Goal: Communication & Community: Answer question/provide support

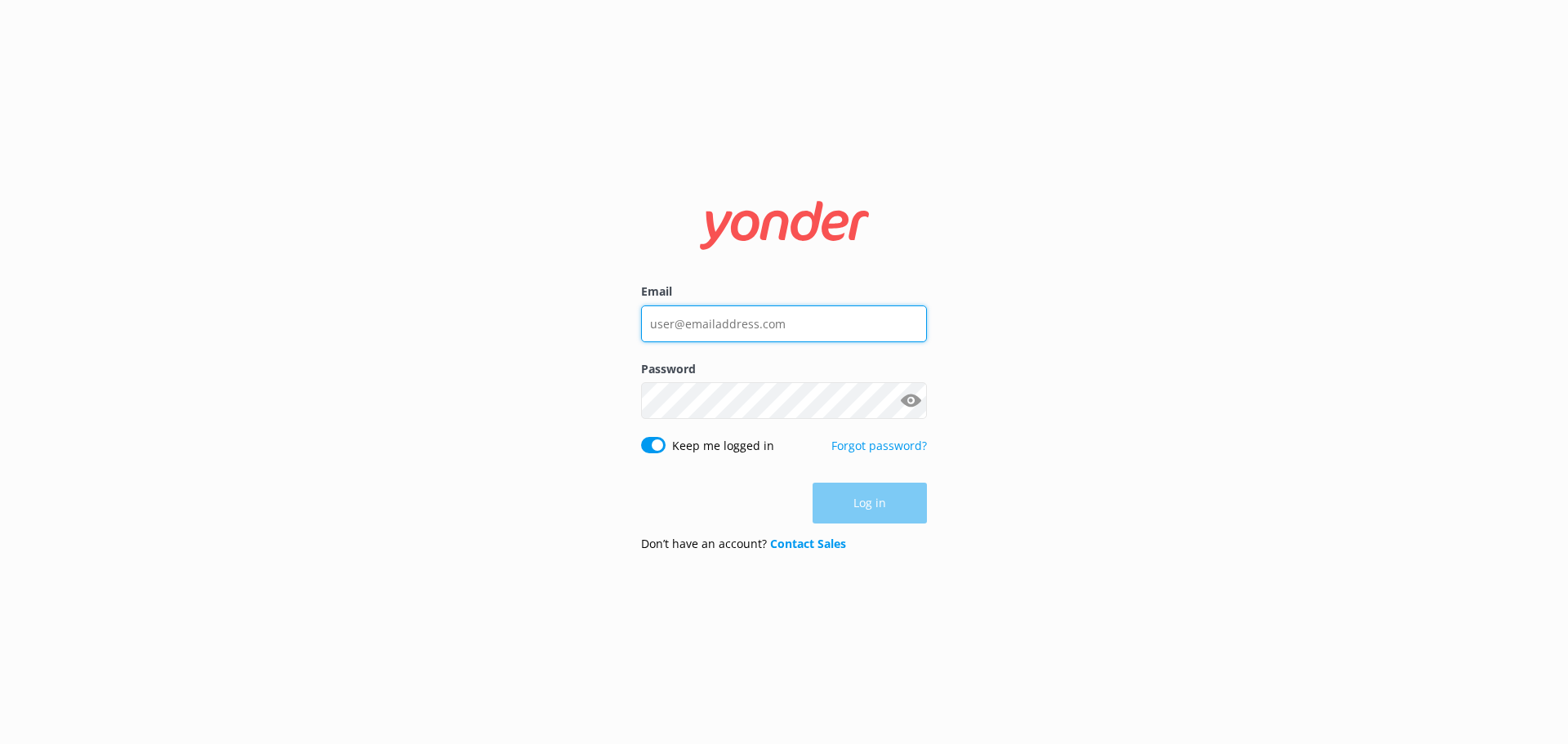
drag, startPoint x: 709, startPoint y: 333, endPoint x: 710, endPoint y: 321, distance: 12.0
click at [710, 330] on input "Email" at bounding box center [784, 323] width 286 height 36
type input "[PERSON_NAME][EMAIL_ADDRESS][DOMAIN_NAME]"
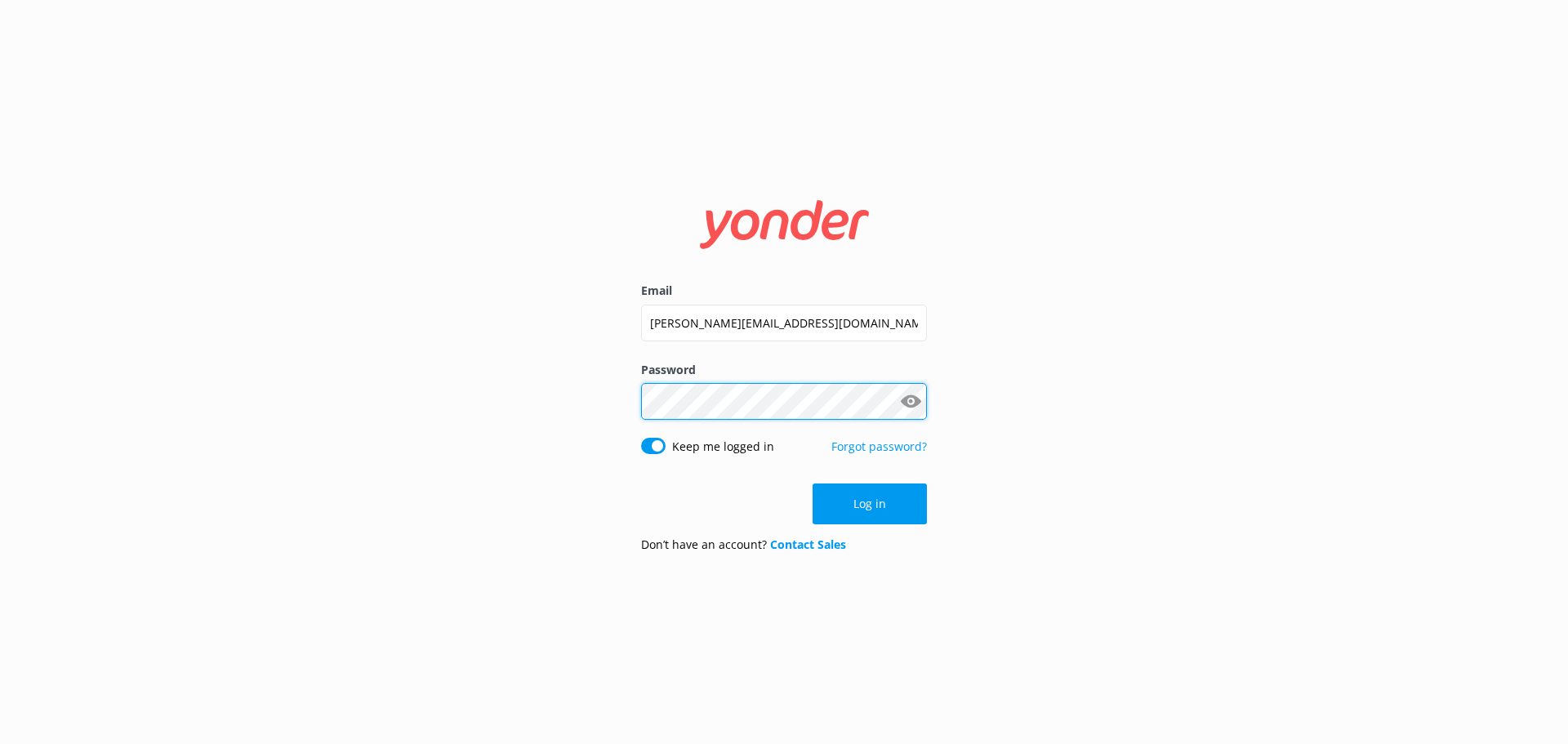
click button "Log in" at bounding box center [871, 504] width 115 height 41
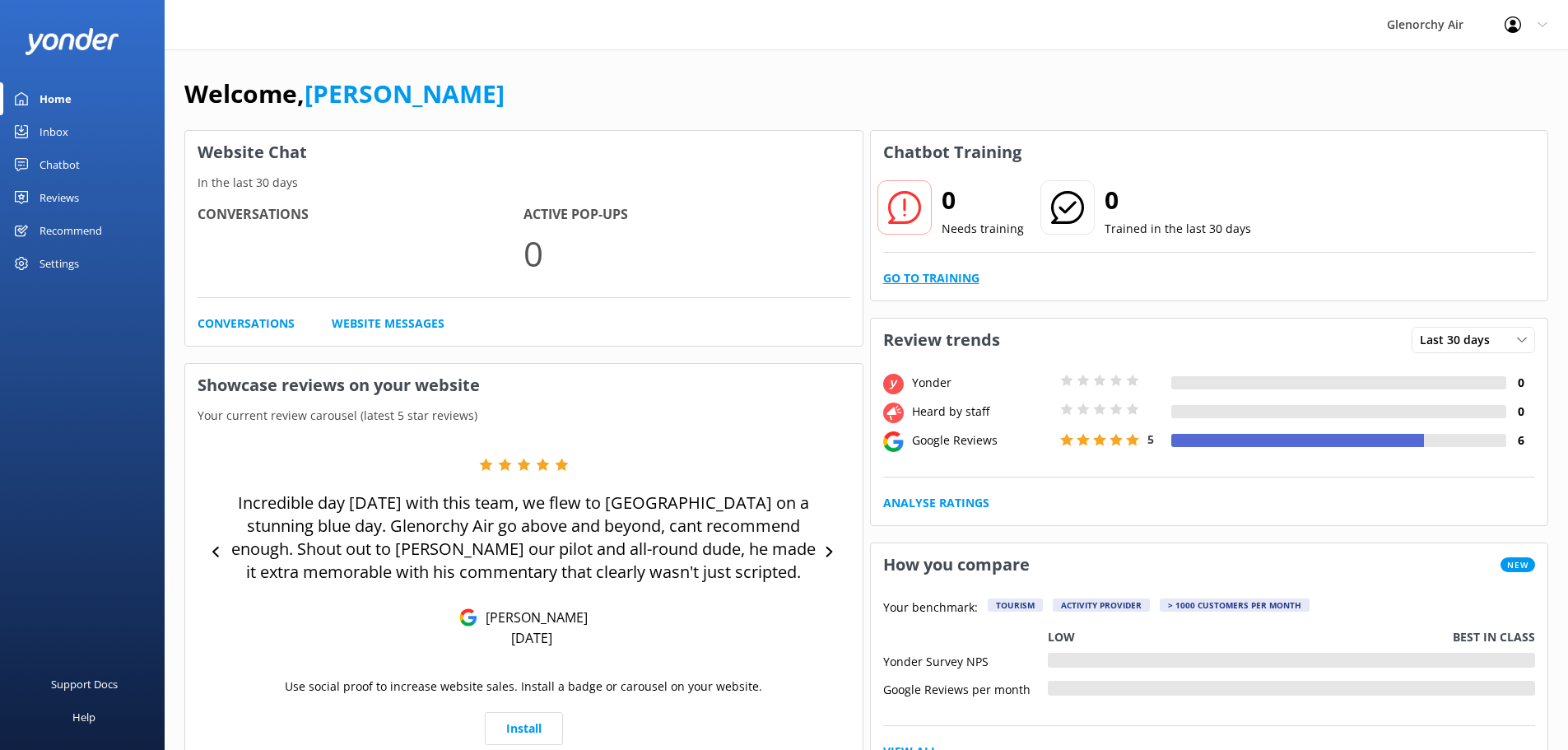
click at [954, 278] on link "Go to Training" at bounding box center [931, 278] width 96 height 18
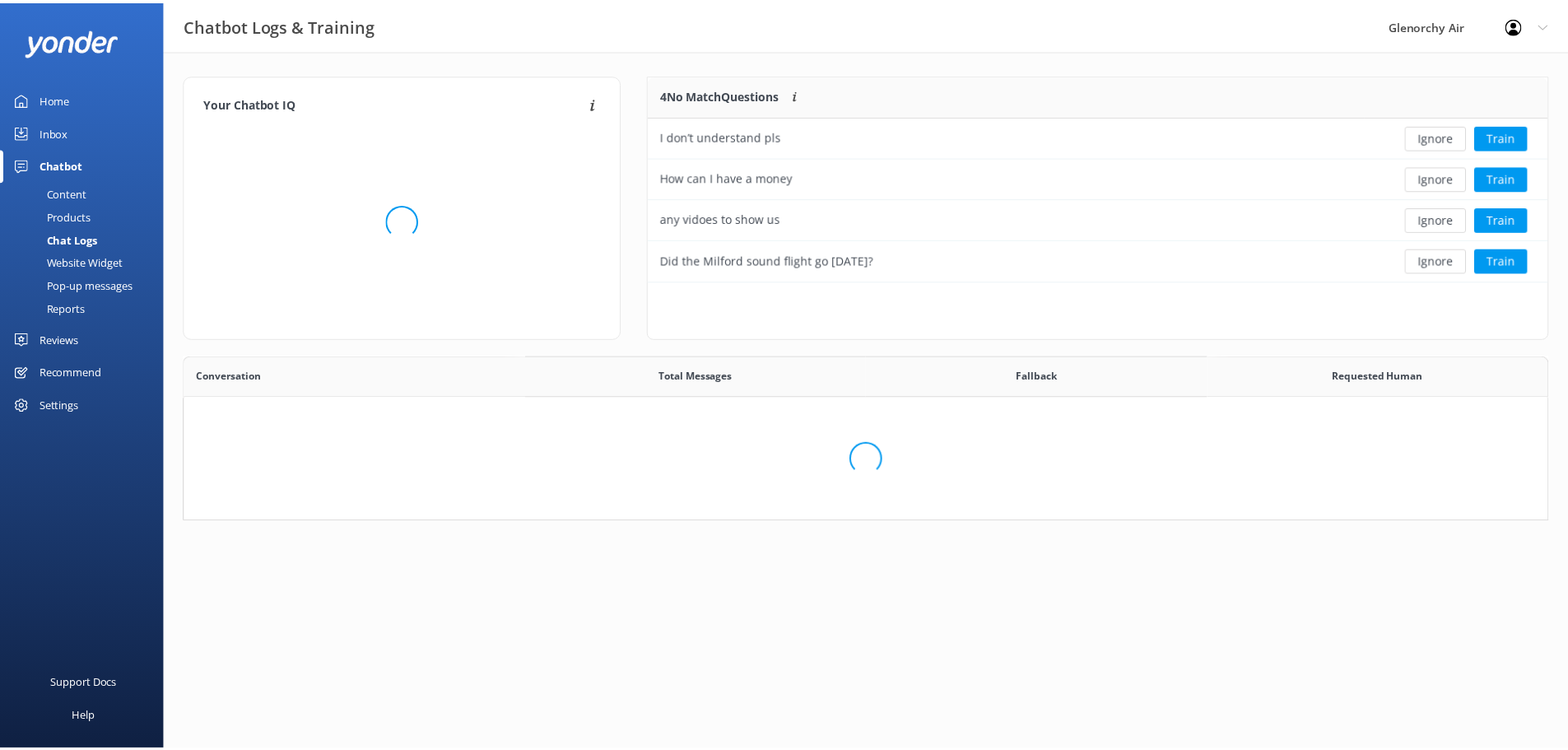
scroll to position [195, 886]
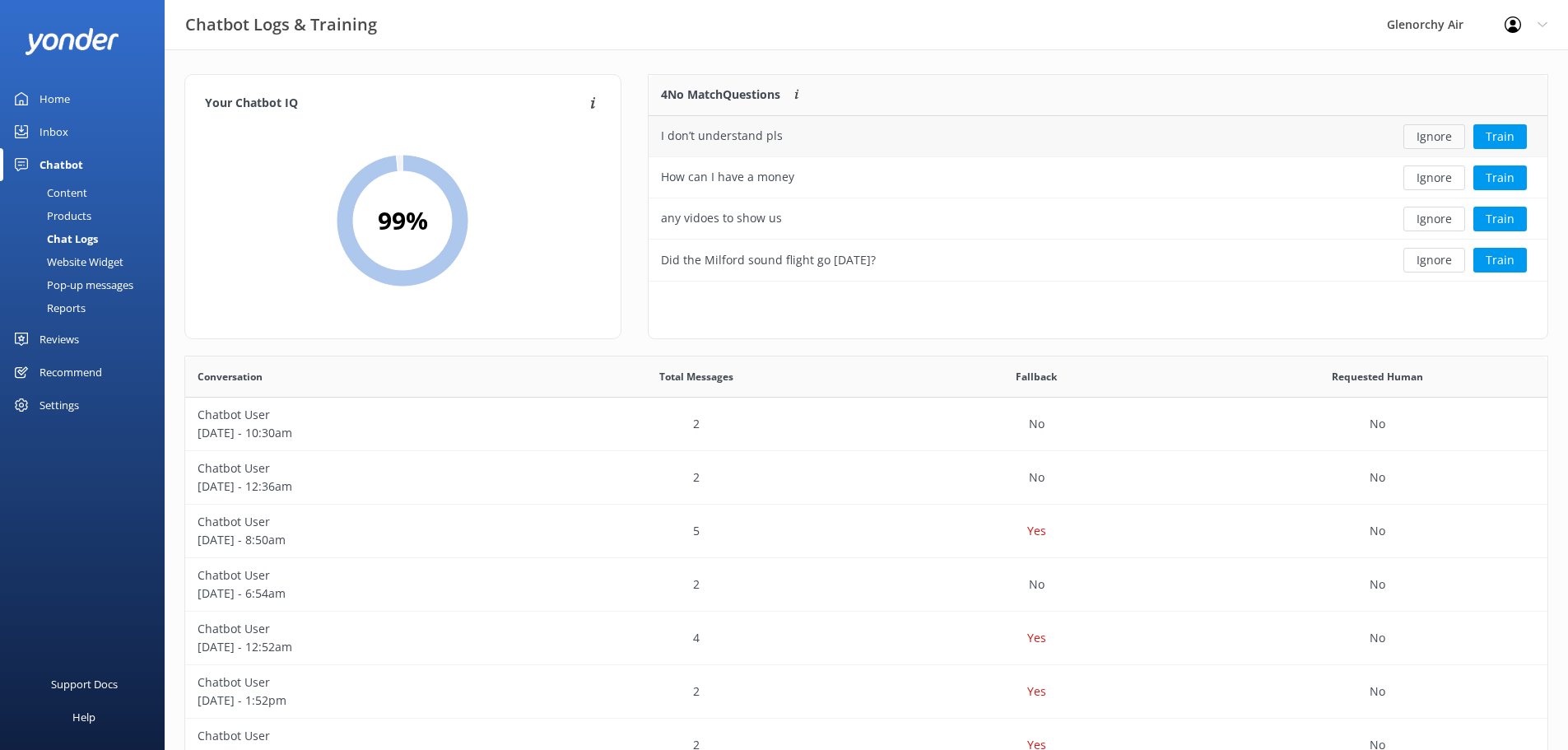
click at [1450, 132] on button "Ignore" at bounding box center [1433, 136] width 61 height 25
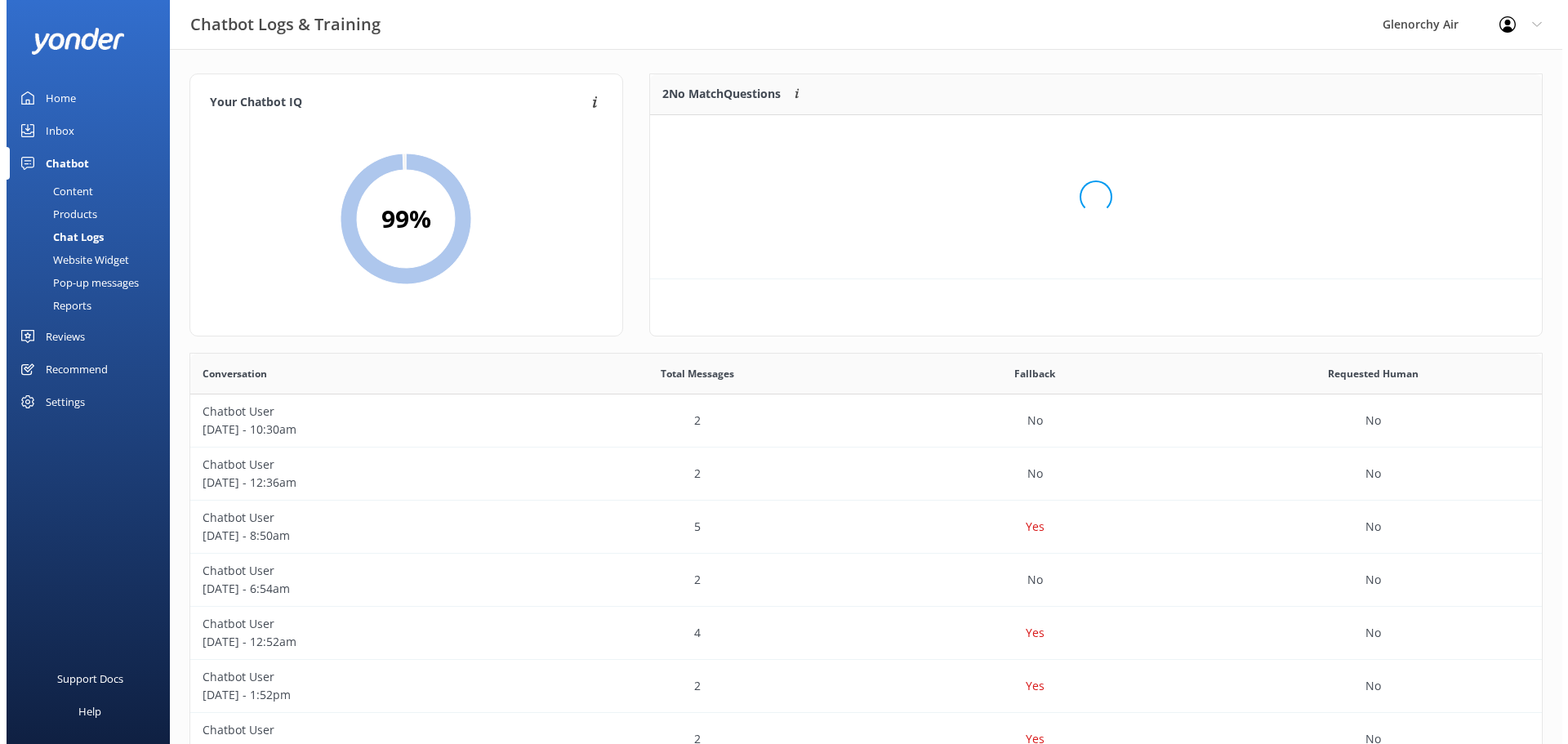
scroll to position [111, 880]
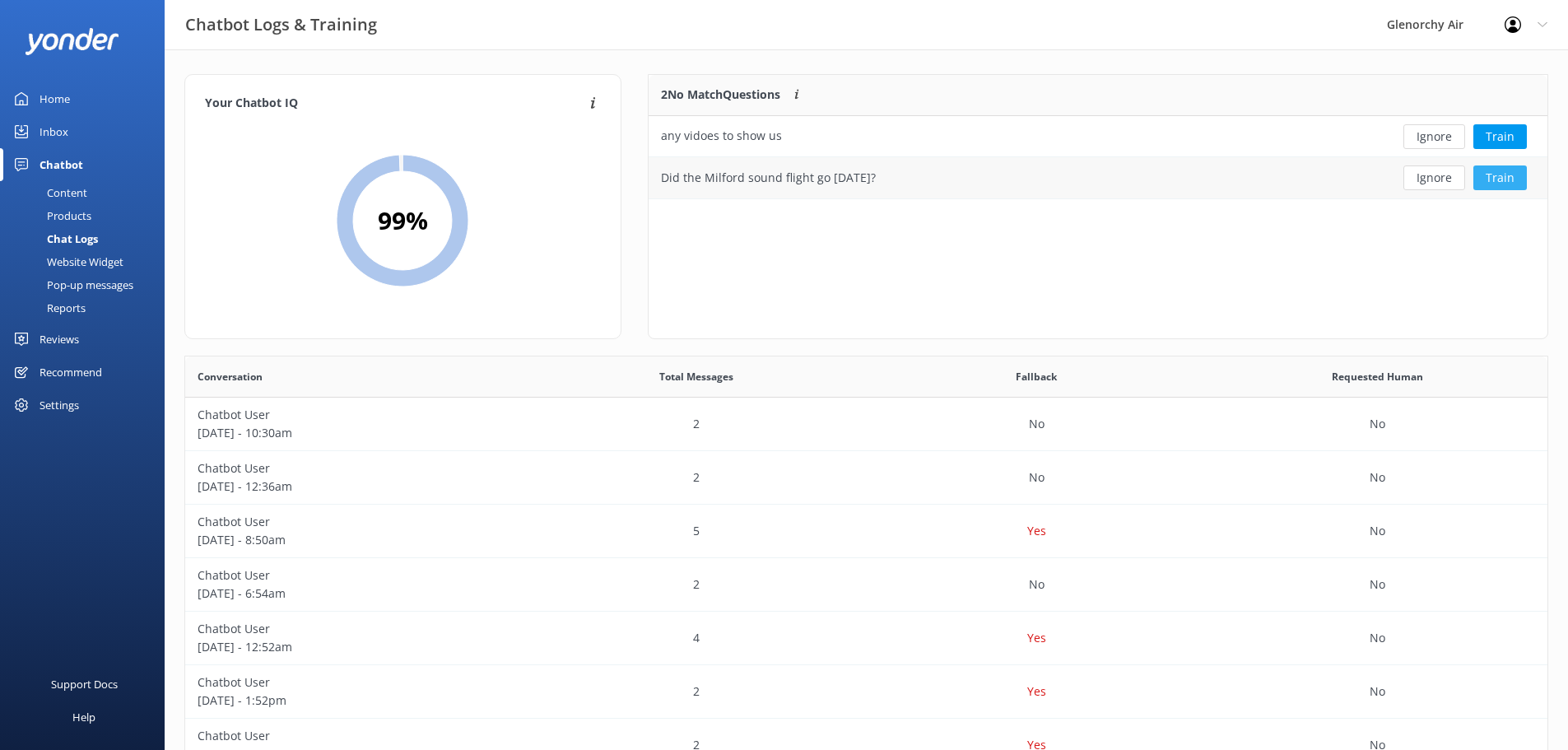
click at [1494, 179] on button "Train" at bounding box center [1500, 177] width 53 height 25
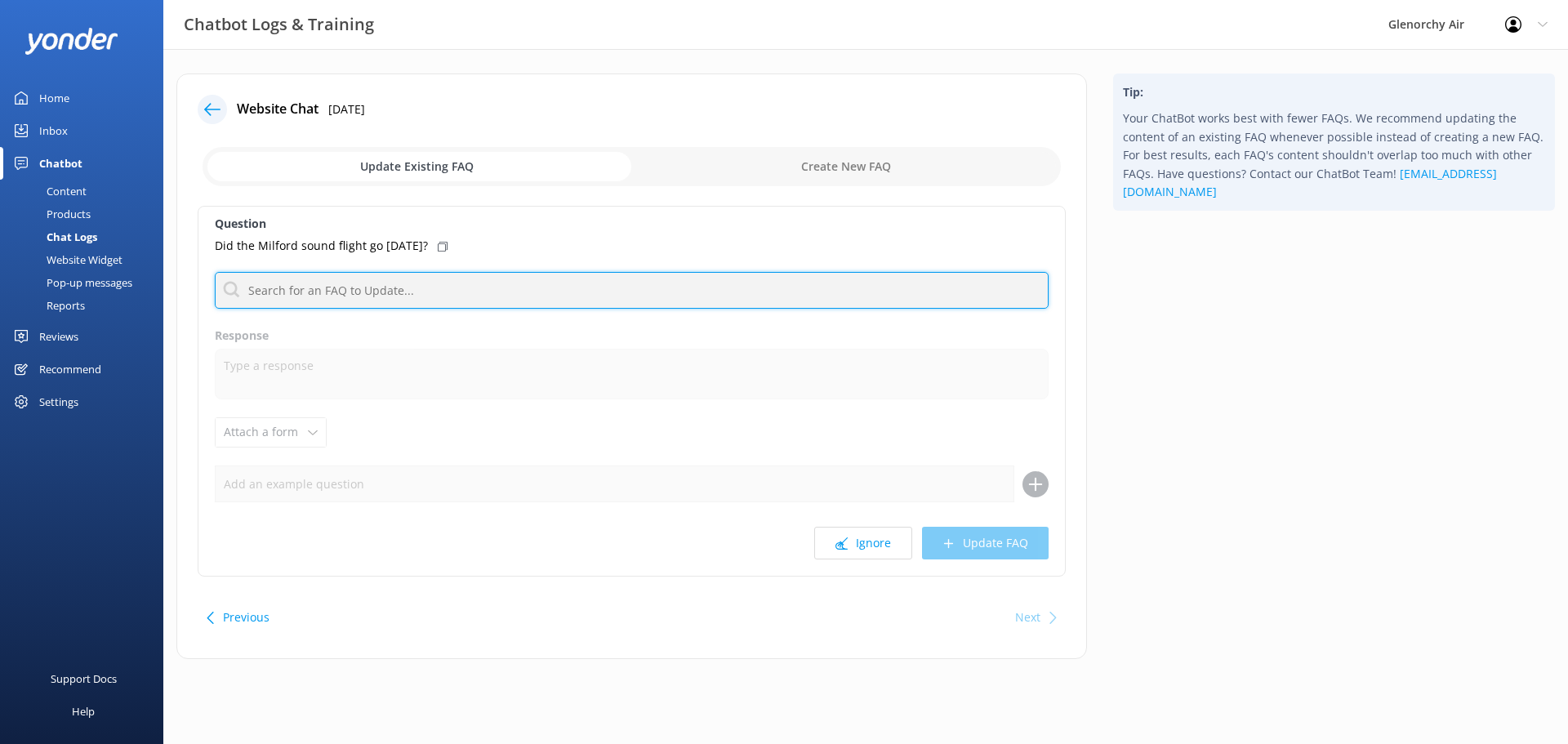
click at [352, 302] on input "text" at bounding box center [632, 290] width 834 height 36
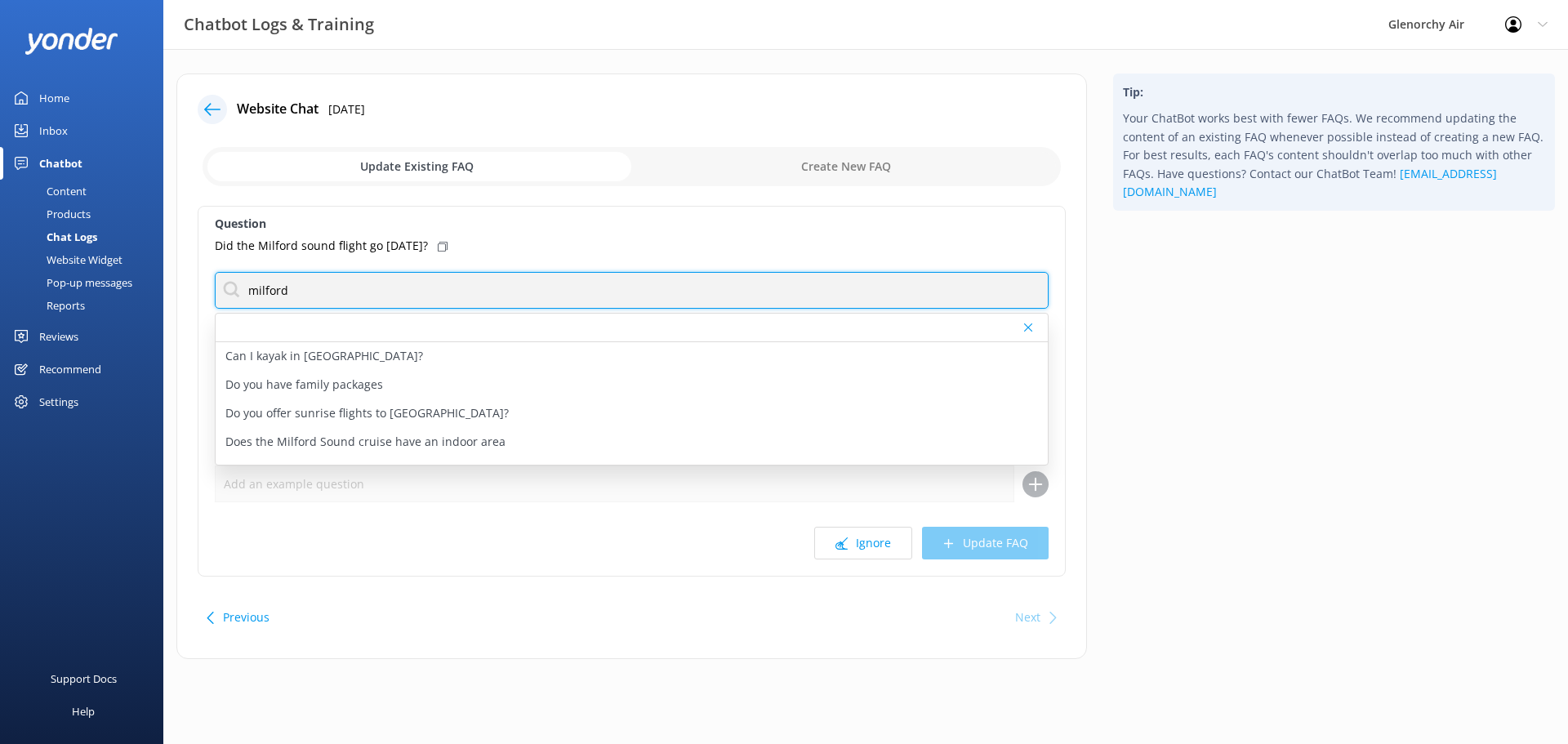
drag, startPoint x: 300, startPoint y: 296, endPoint x: 241, endPoint y: 274, distance: 63.0
click at [241, 274] on input "milford" at bounding box center [632, 290] width 834 height 36
type input "d"
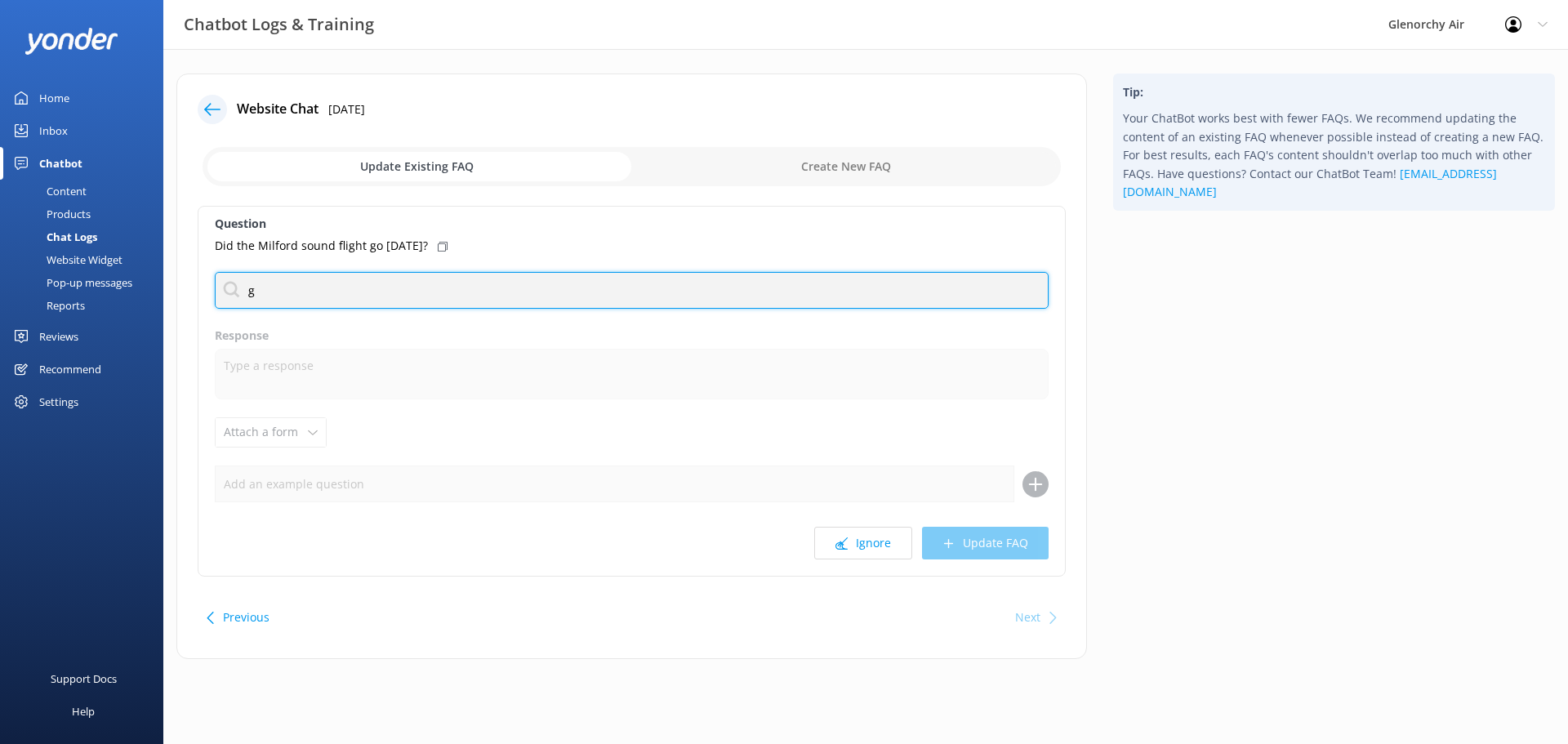
type input "go"
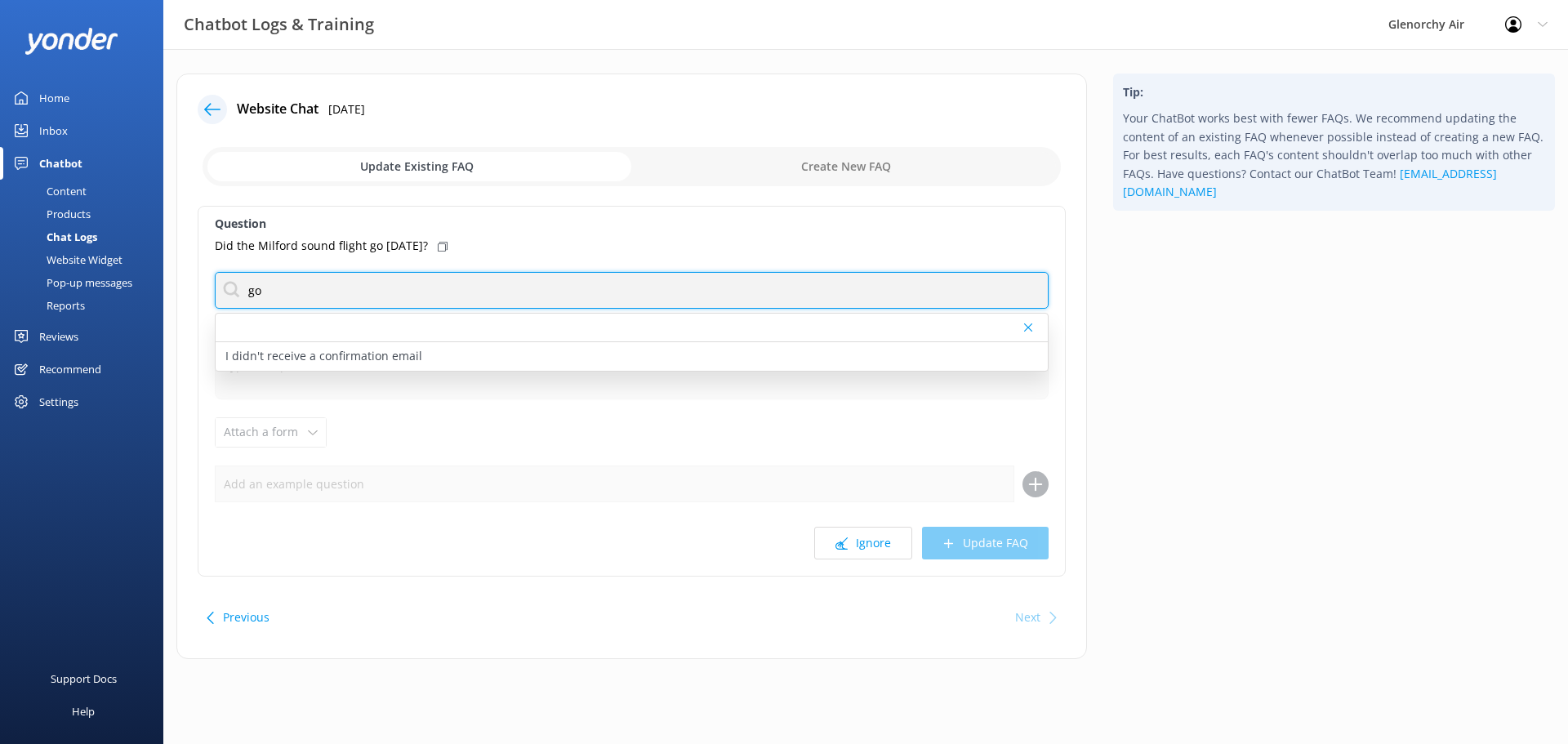
click at [300, 292] on input "go" at bounding box center [632, 290] width 834 height 36
drag, startPoint x: 291, startPoint y: 288, endPoint x: 208, endPoint y: 276, distance: 83.9
click at [208, 276] on div "Question Did the Milford sound flight go today? go I didn't receive a confirmat…" at bounding box center [632, 391] width 869 height 371
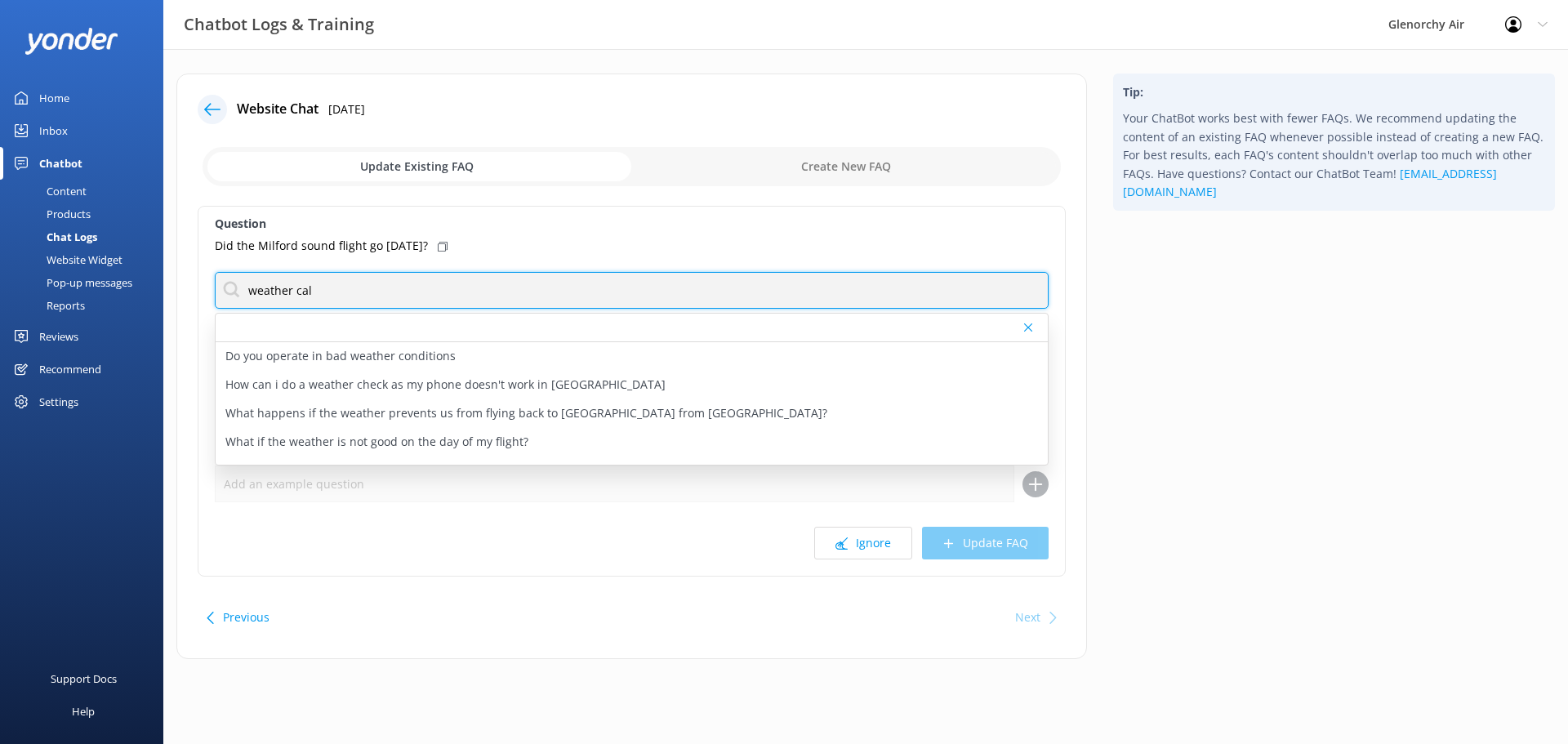
type input "weather call"
drag, startPoint x: 361, startPoint y: 290, endPoint x: -177, endPoint y: 222, distance: 542.3
click at [0, 222] on html "Chatbot Logs & Training Glenorchy Air Profile Settings Logout Home Inbox Chatbo…" at bounding box center [784, 372] width 1568 height 744
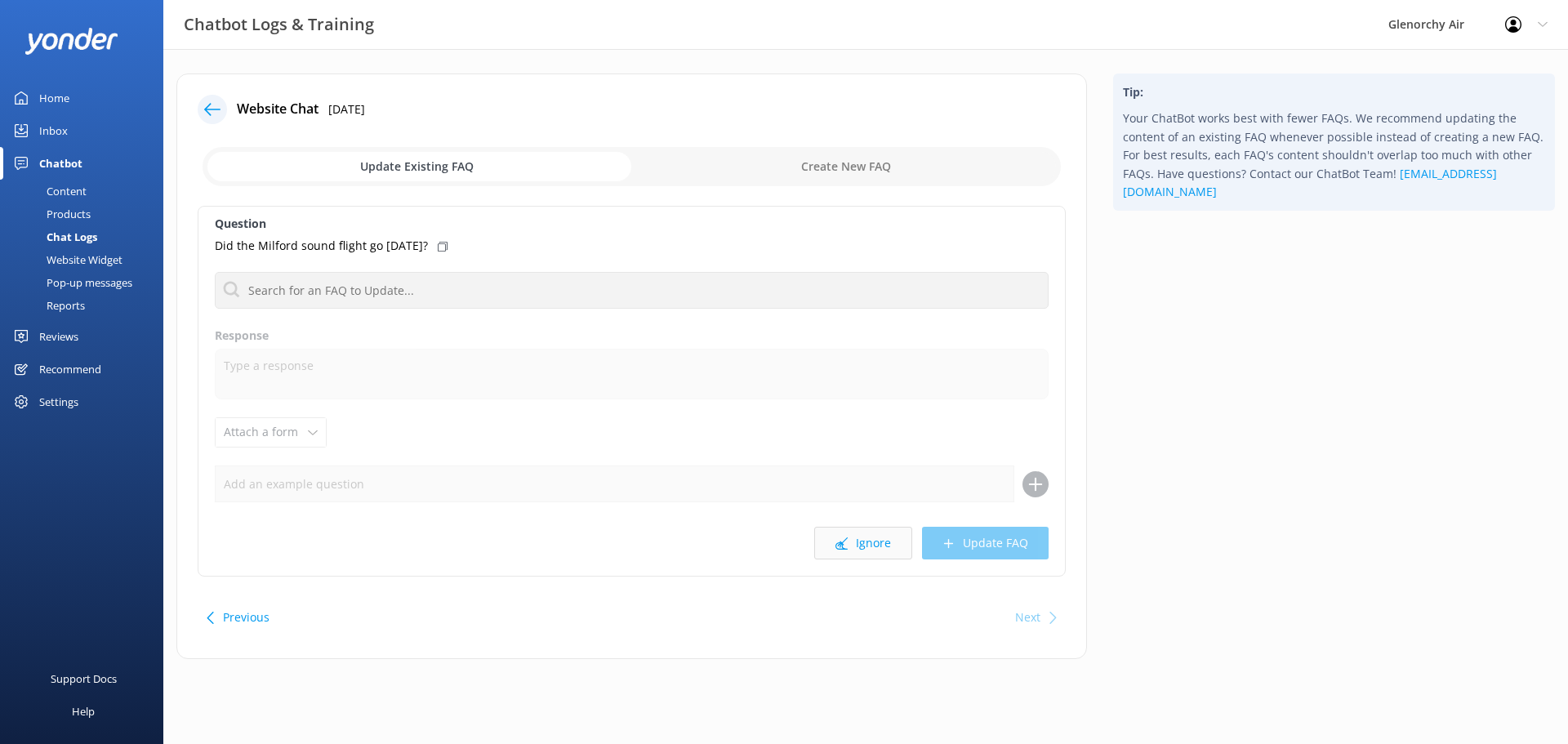
click at [874, 547] on button "Ignore" at bounding box center [863, 544] width 98 height 33
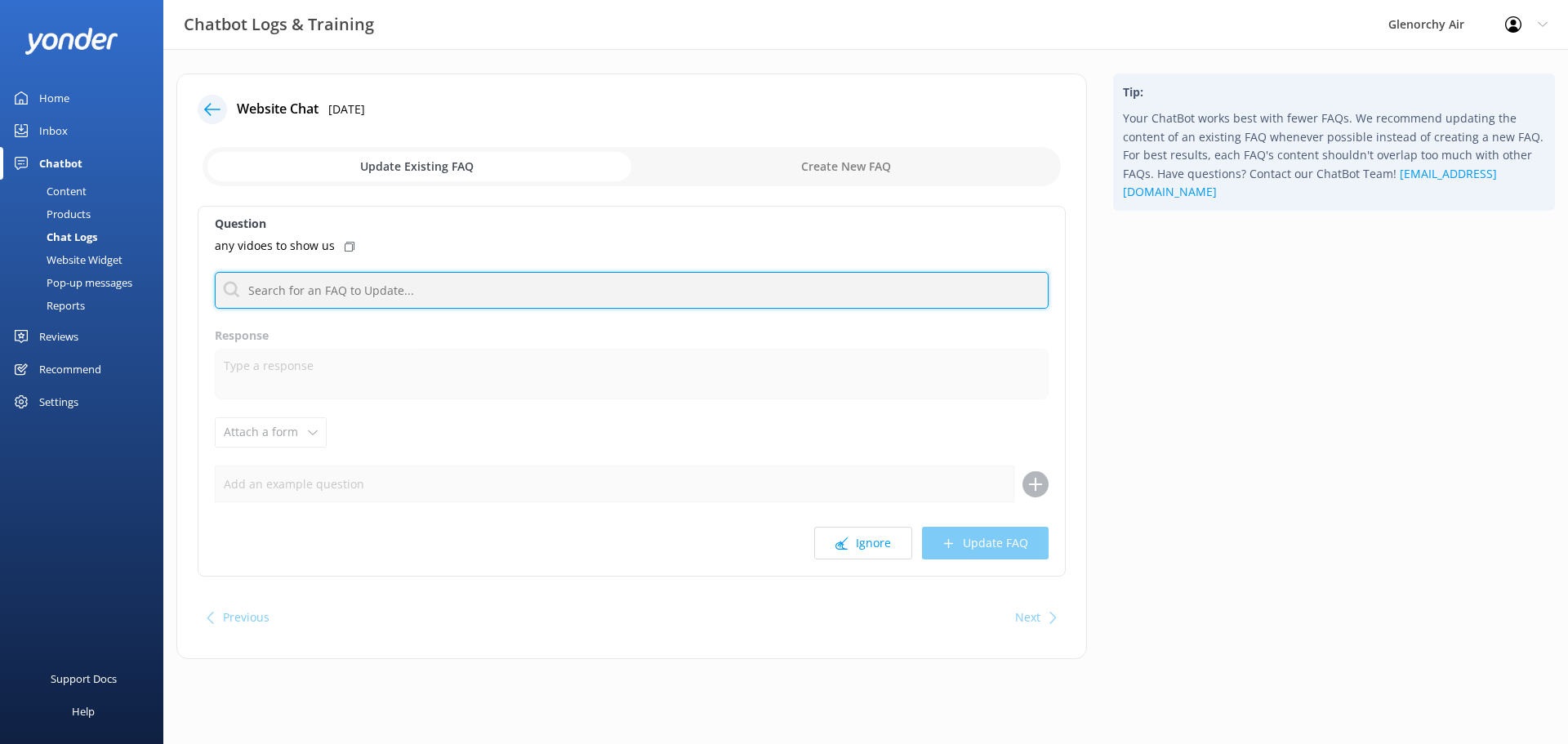
drag, startPoint x: 331, startPoint y: 292, endPoint x: 346, endPoint y: 283, distance: 17.5
click at [333, 290] on input "text" at bounding box center [632, 290] width 834 height 36
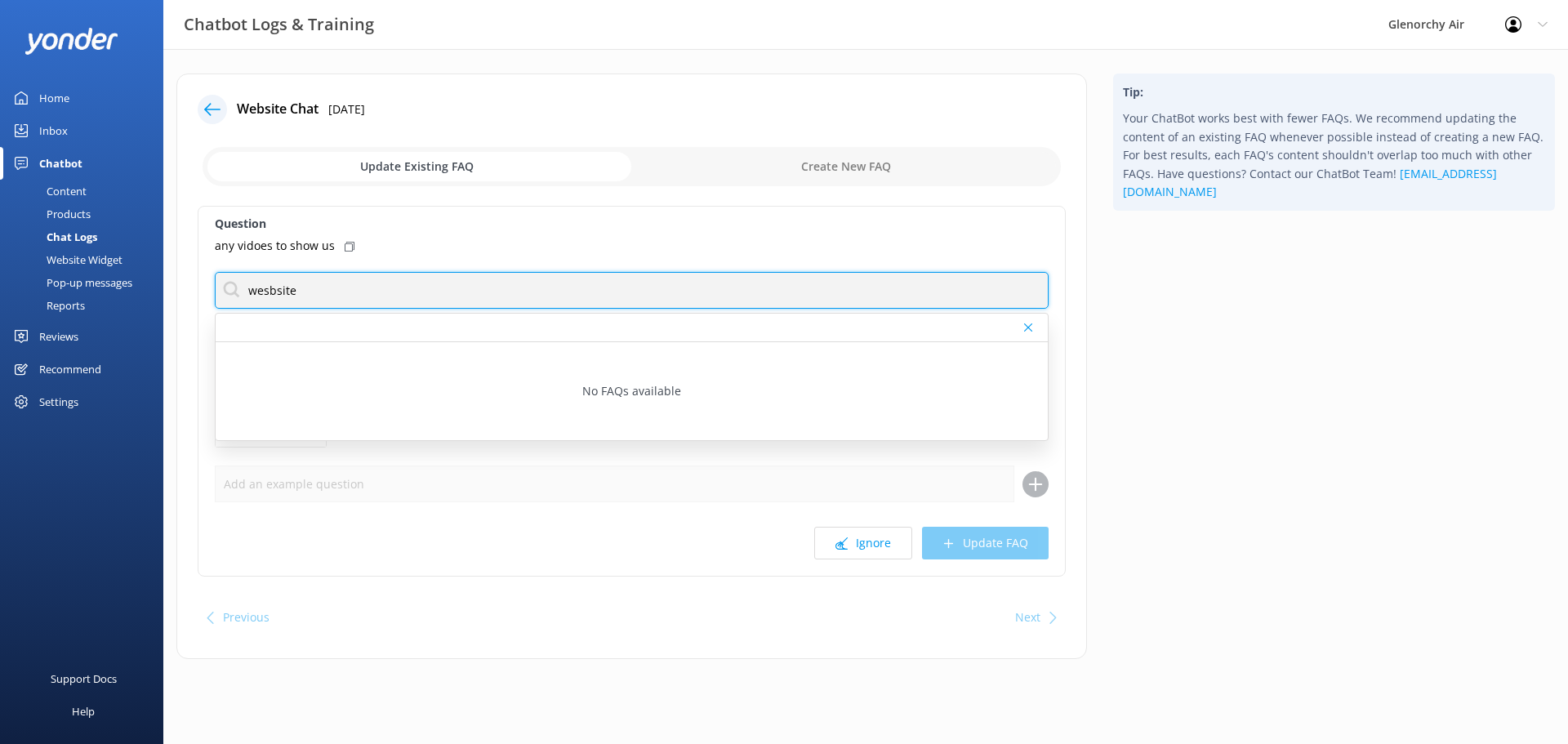
drag, startPoint x: 314, startPoint y: 302, endPoint x: 276, endPoint y: 301, distance: 38.0
click at [259, 300] on input "wesbsite" at bounding box center [632, 290] width 834 height 36
click at [267, 290] on input "wesbsite" at bounding box center [632, 290] width 834 height 36
drag, startPoint x: 35, startPoint y: 235, endPoint x: -306, endPoint y: 162, distance: 348.7
click at [0, 162] on html "Chatbot Logs & Training Glenorchy Air Profile Settings Logout Home Inbox Chatbo…" at bounding box center [784, 372] width 1568 height 744
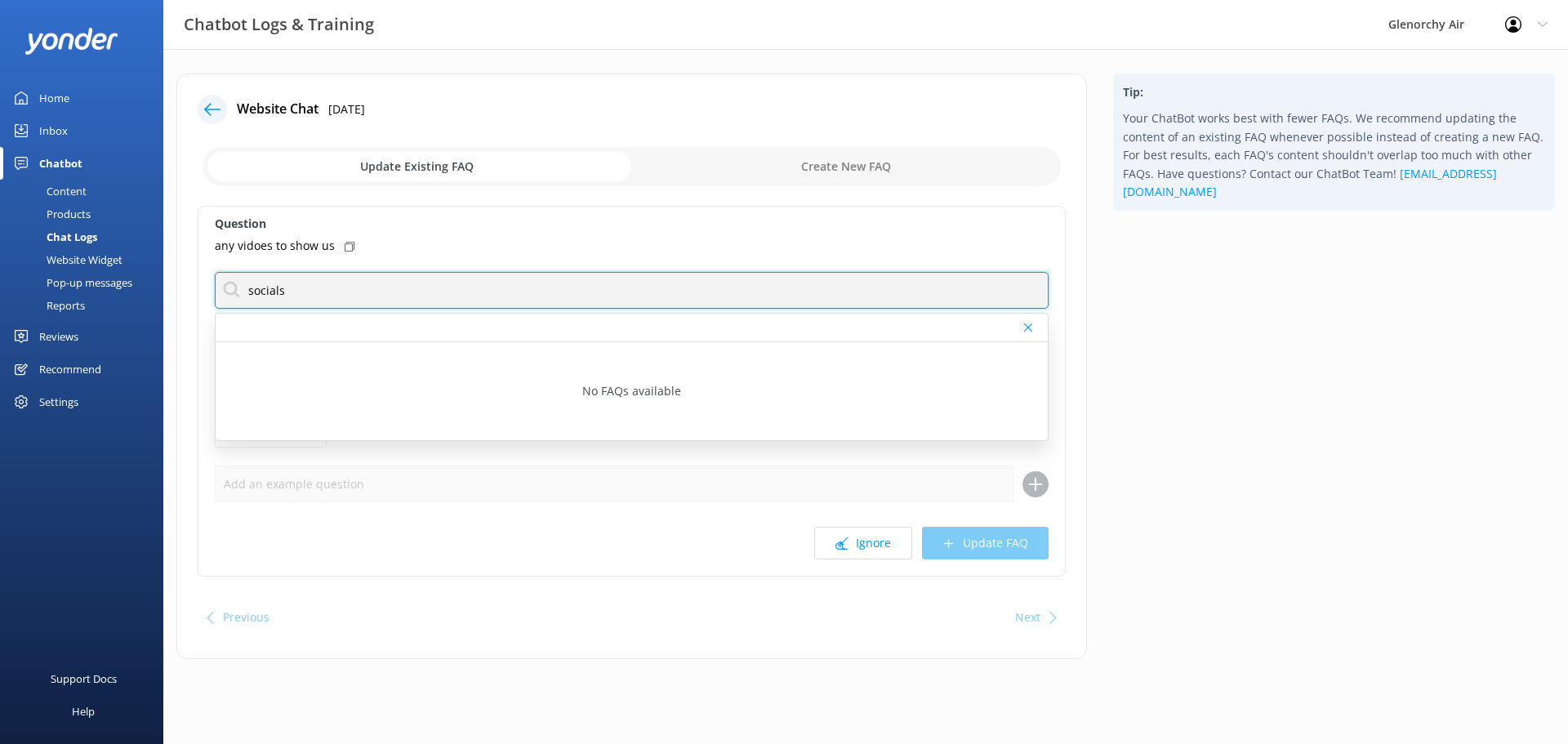
type input "socials"
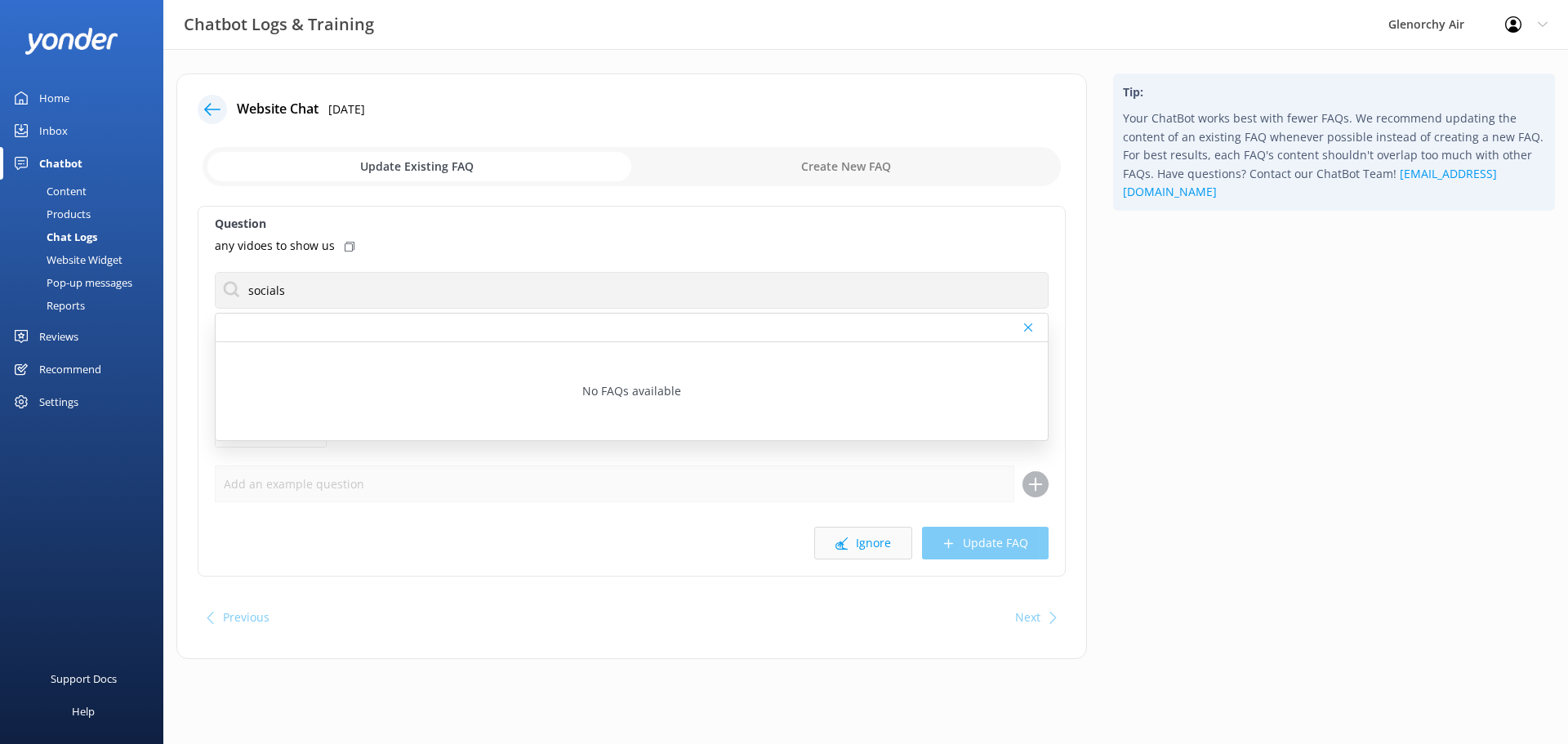
click at [860, 555] on button "Ignore" at bounding box center [863, 544] width 98 height 33
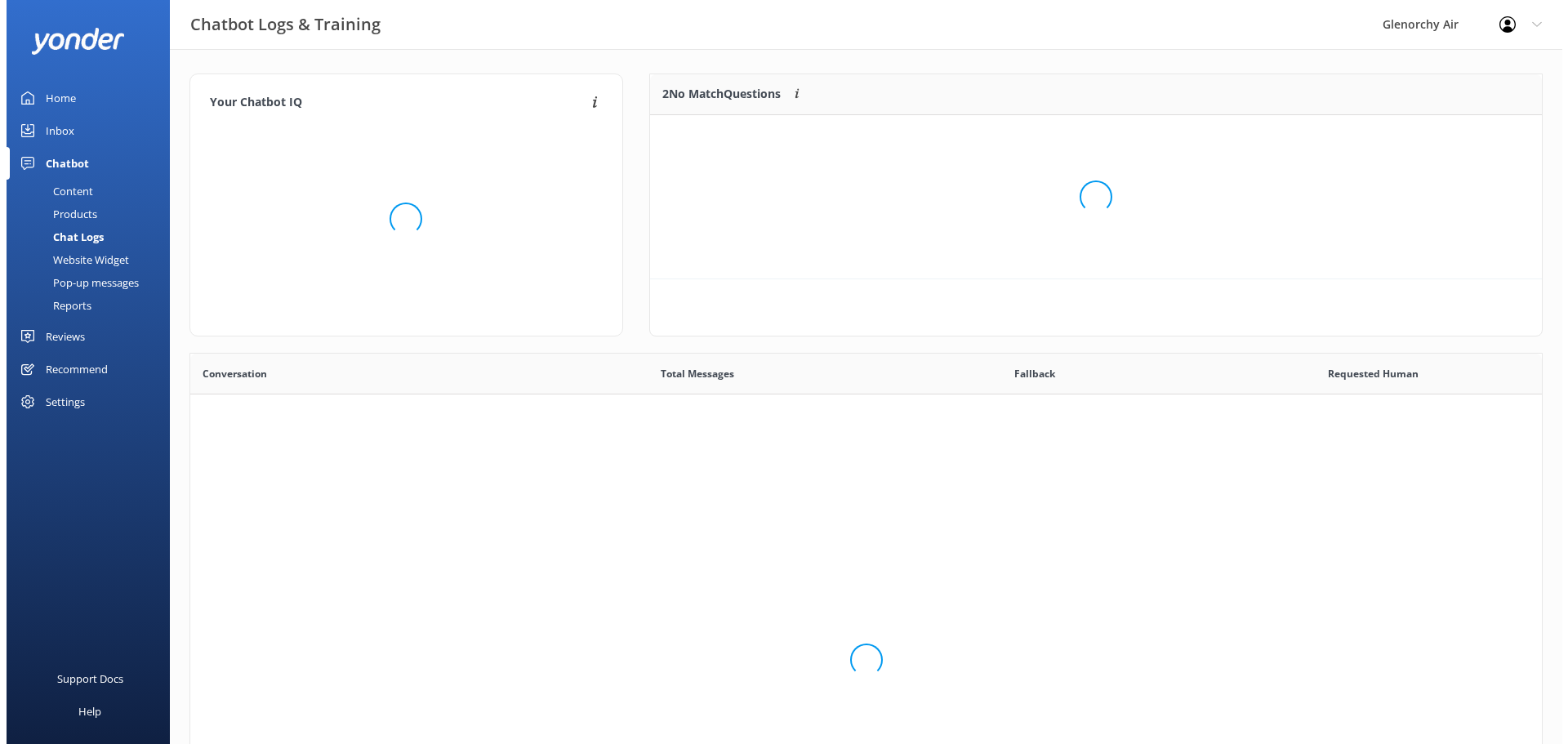
scroll to position [192, 880]
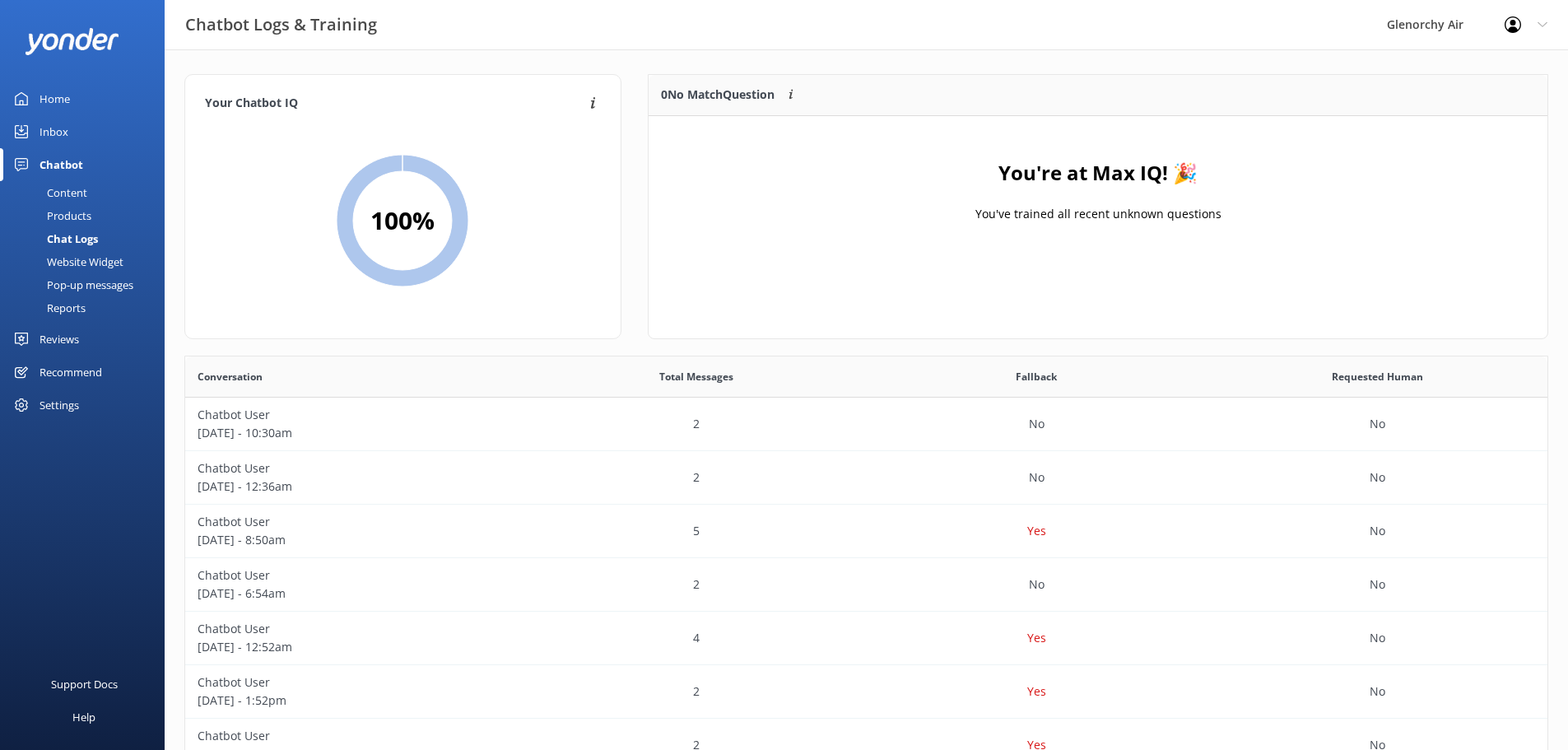
click at [72, 111] on link "Home" at bounding box center [82, 99] width 164 height 33
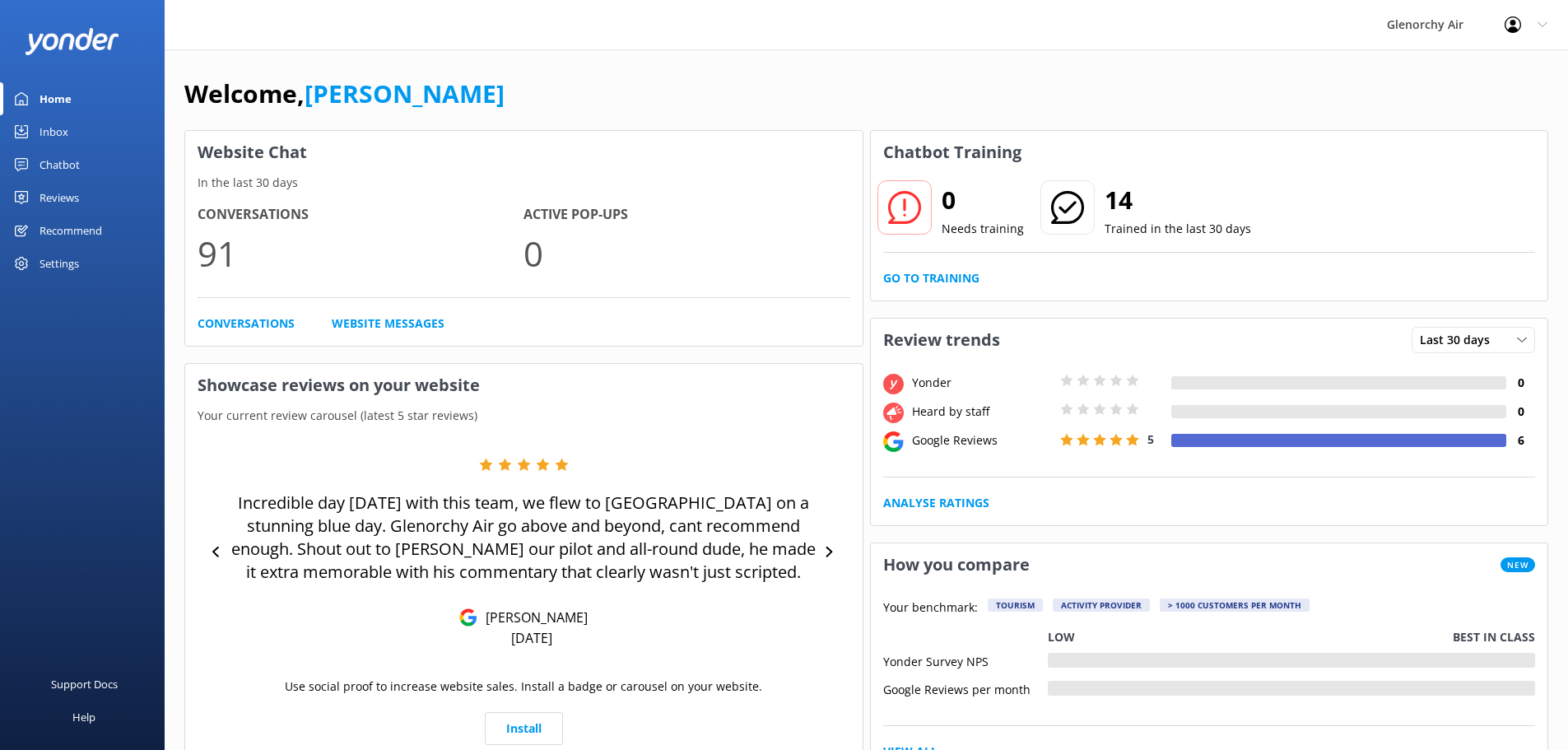
click at [72, 127] on link "Inbox" at bounding box center [82, 132] width 164 height 33
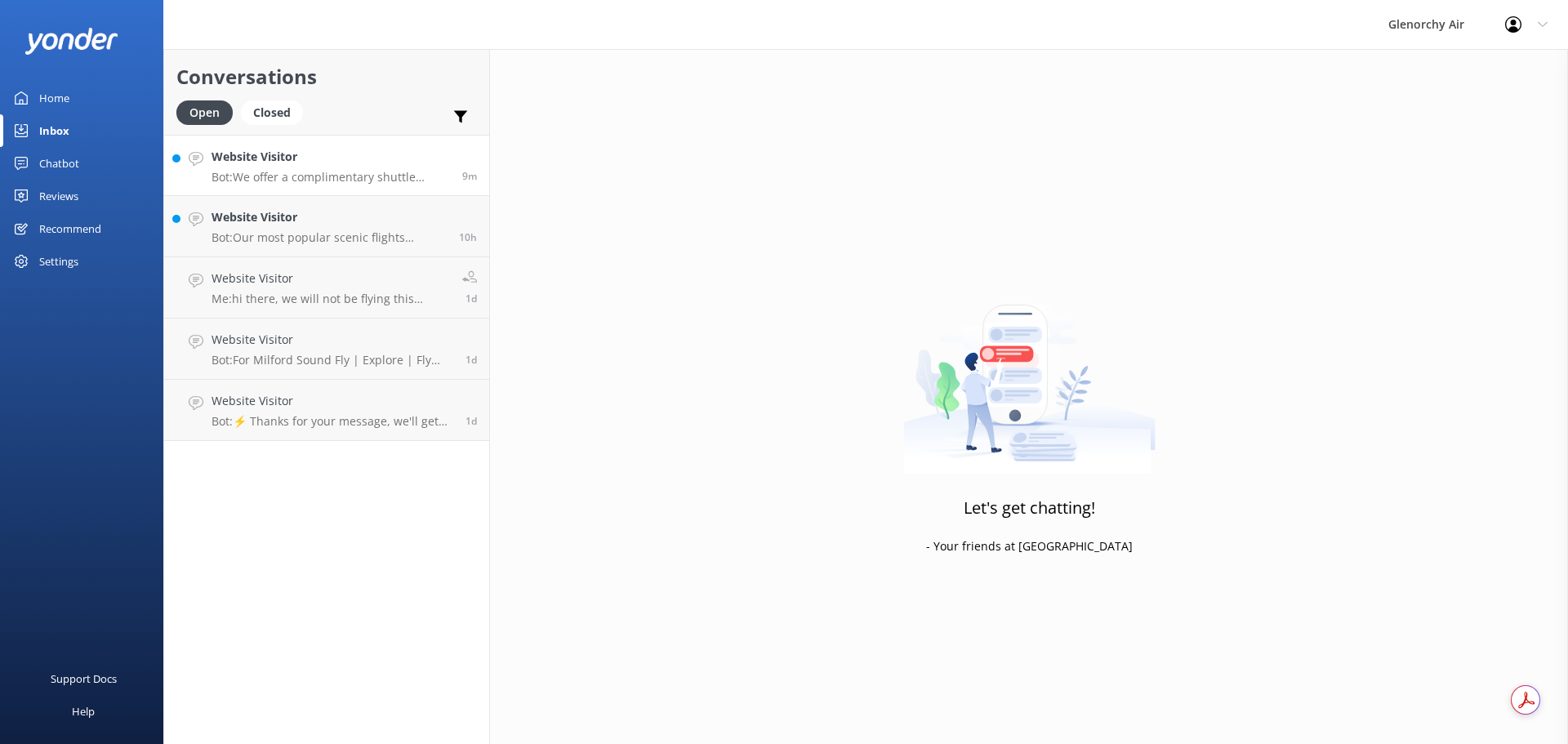
click at [215, 136] on link "Website Visitor Bot: We offer a complimentary shuttle service from a variety of…" at bounding box center [326, 165] width 325 height 61
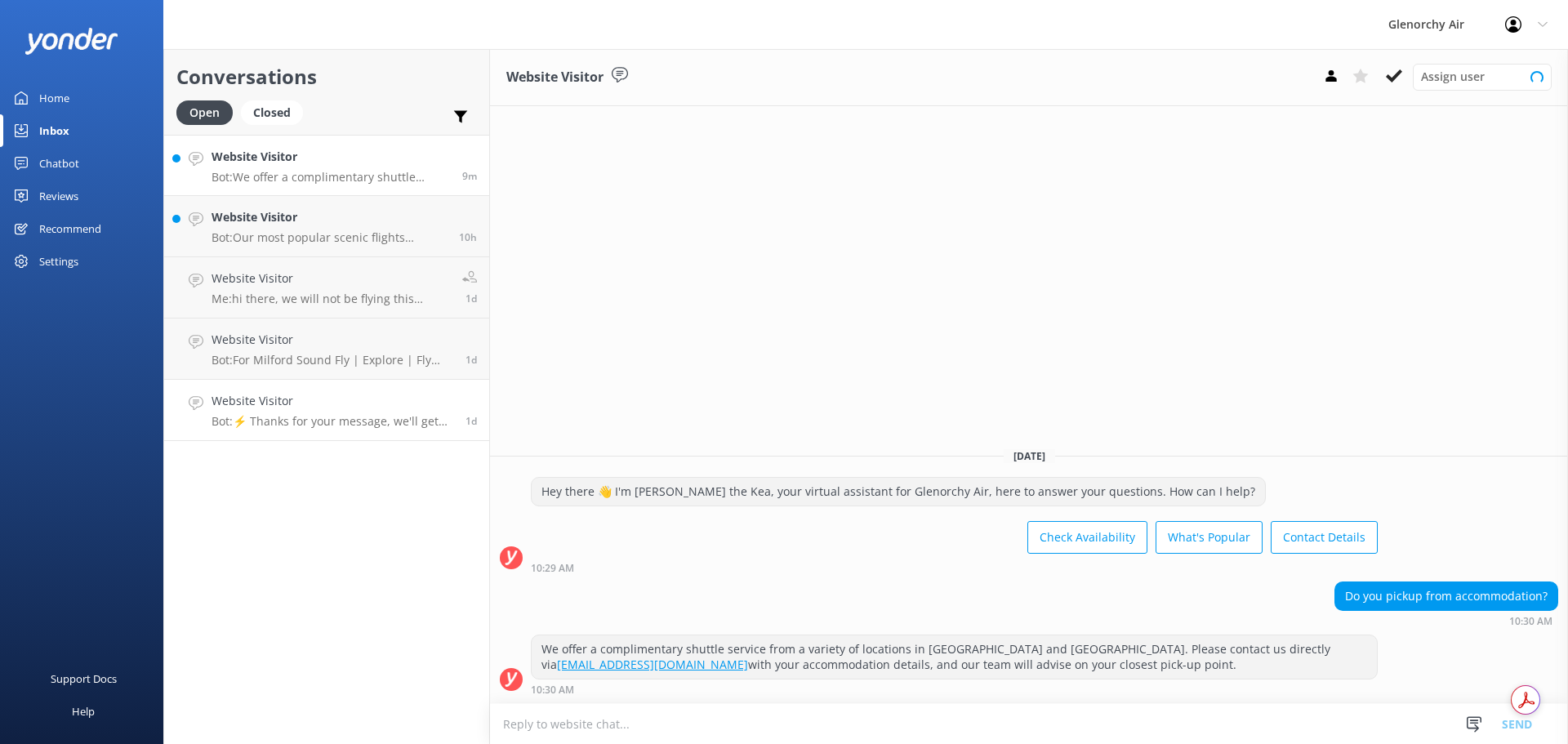
click at [291, 406] on h4 "Website Visitor" at bounding box center [332, 402] width 242 height 18
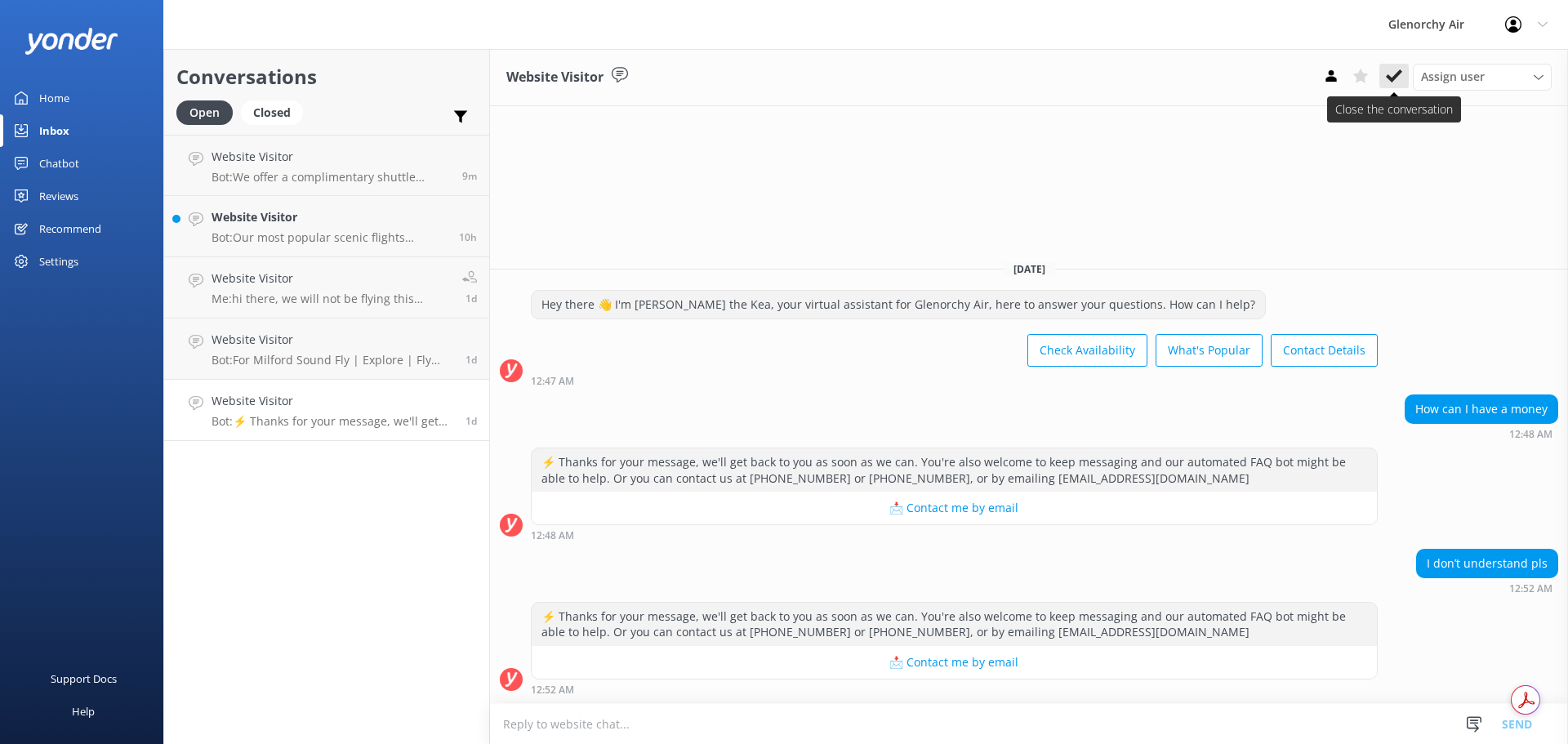
click at [1398, 73] on use at bounding box center [1394, 76] width 16 height 13
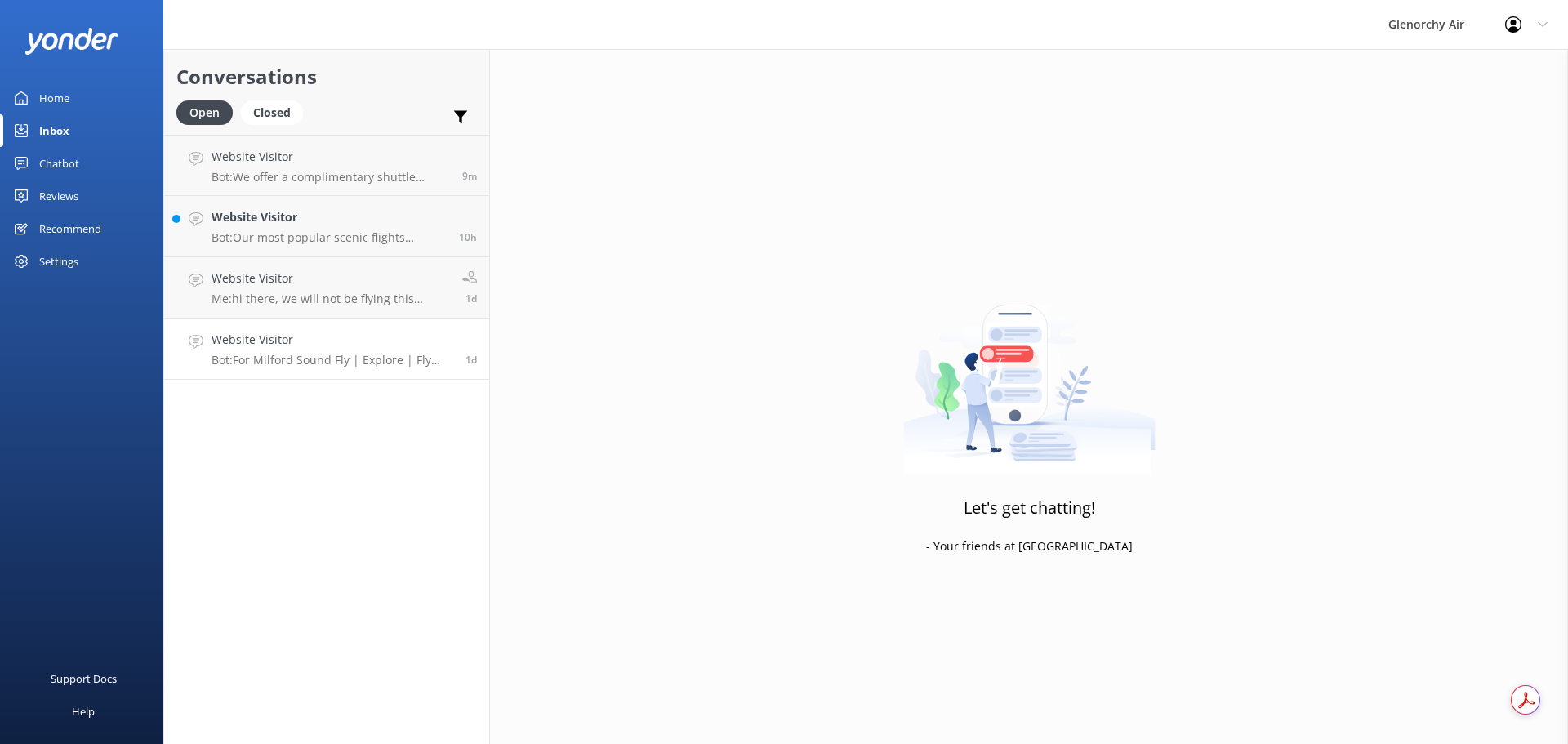
click at [279, 341] on h4 "Website Visitor" at bounding box center [332, 340] width 242 height 18
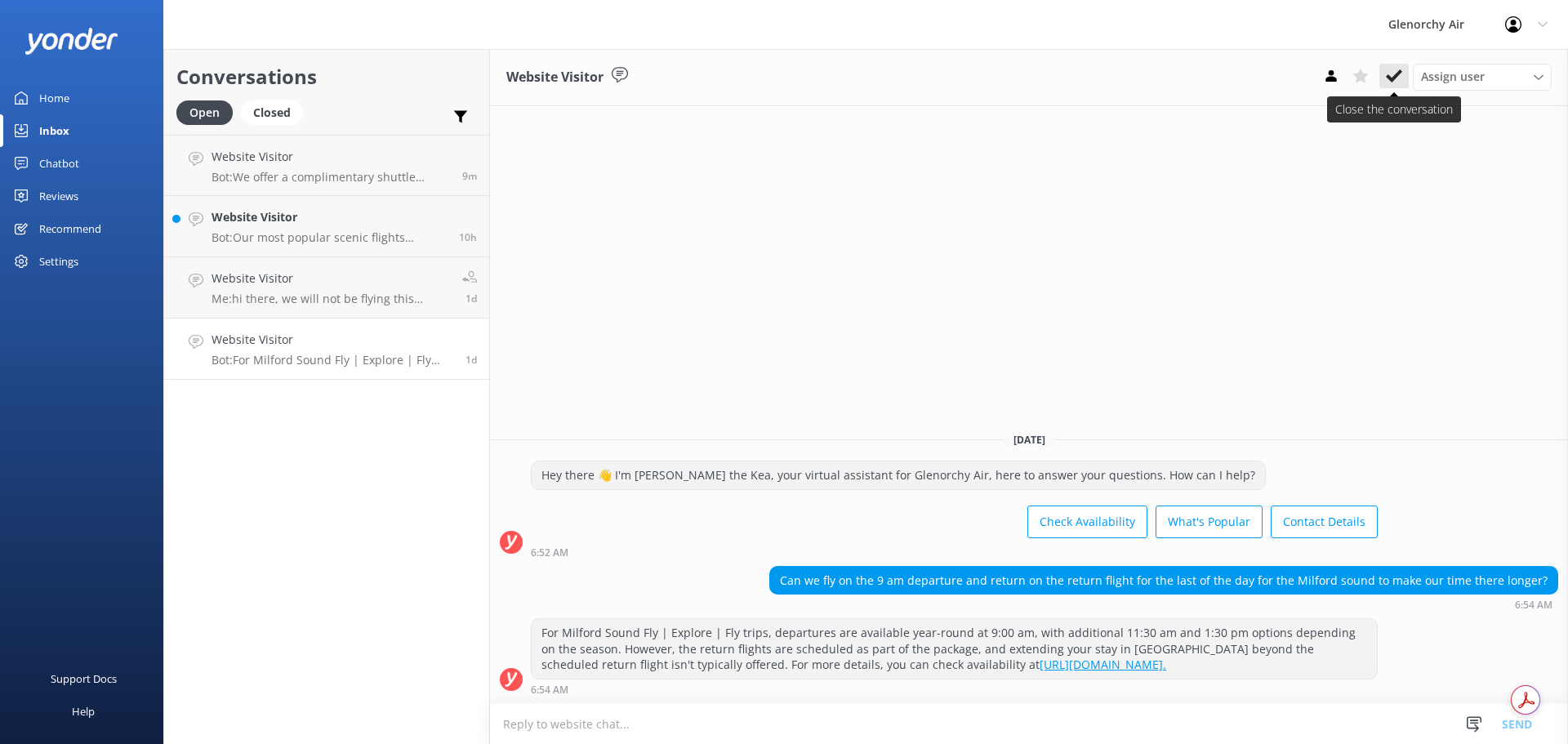
click at [1400, 80] on icon at bounding box center [1394, 76] width 16 height 16
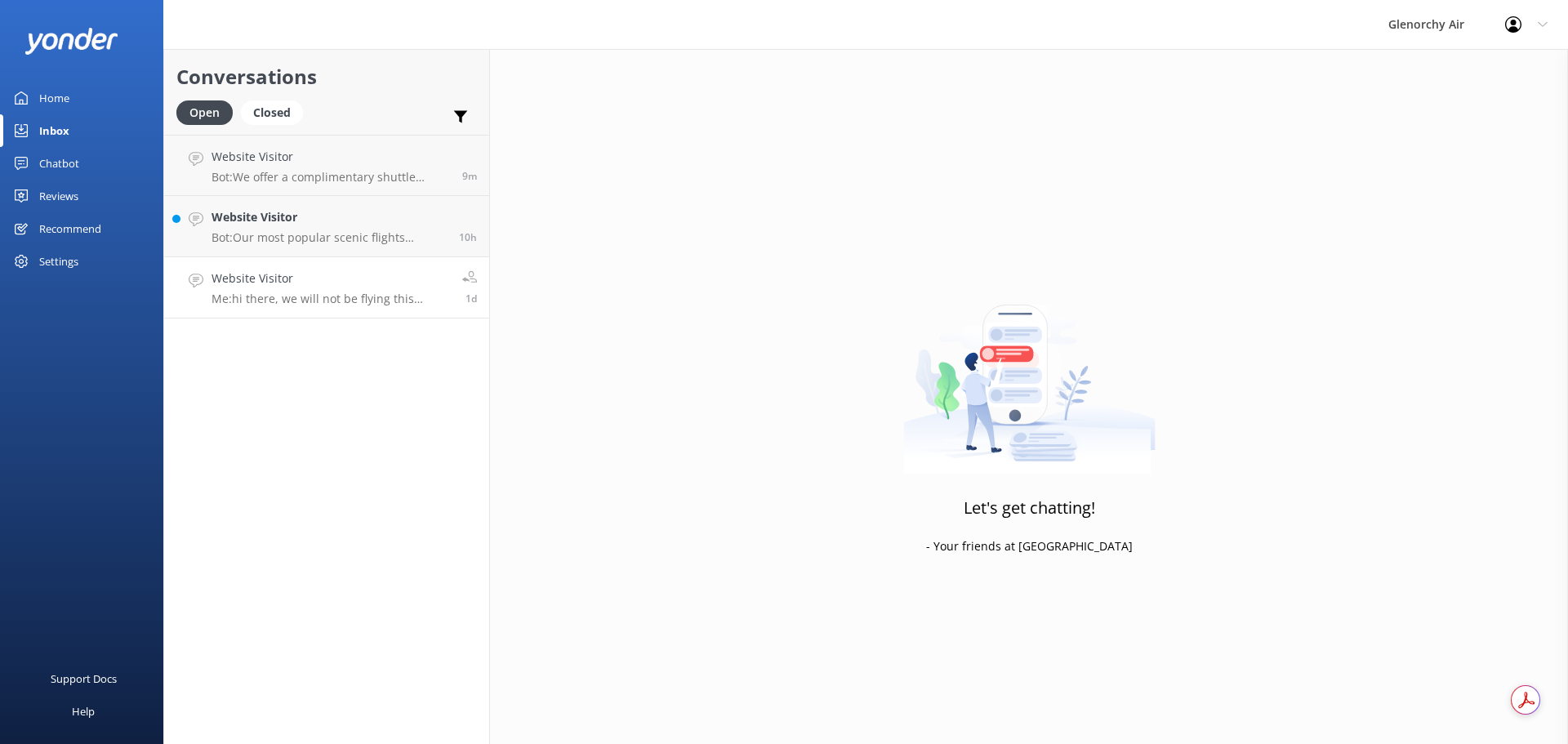
click at [300, 286] on h4 "Website Visitor" at bounding box center [331, 279] width 239 height 18
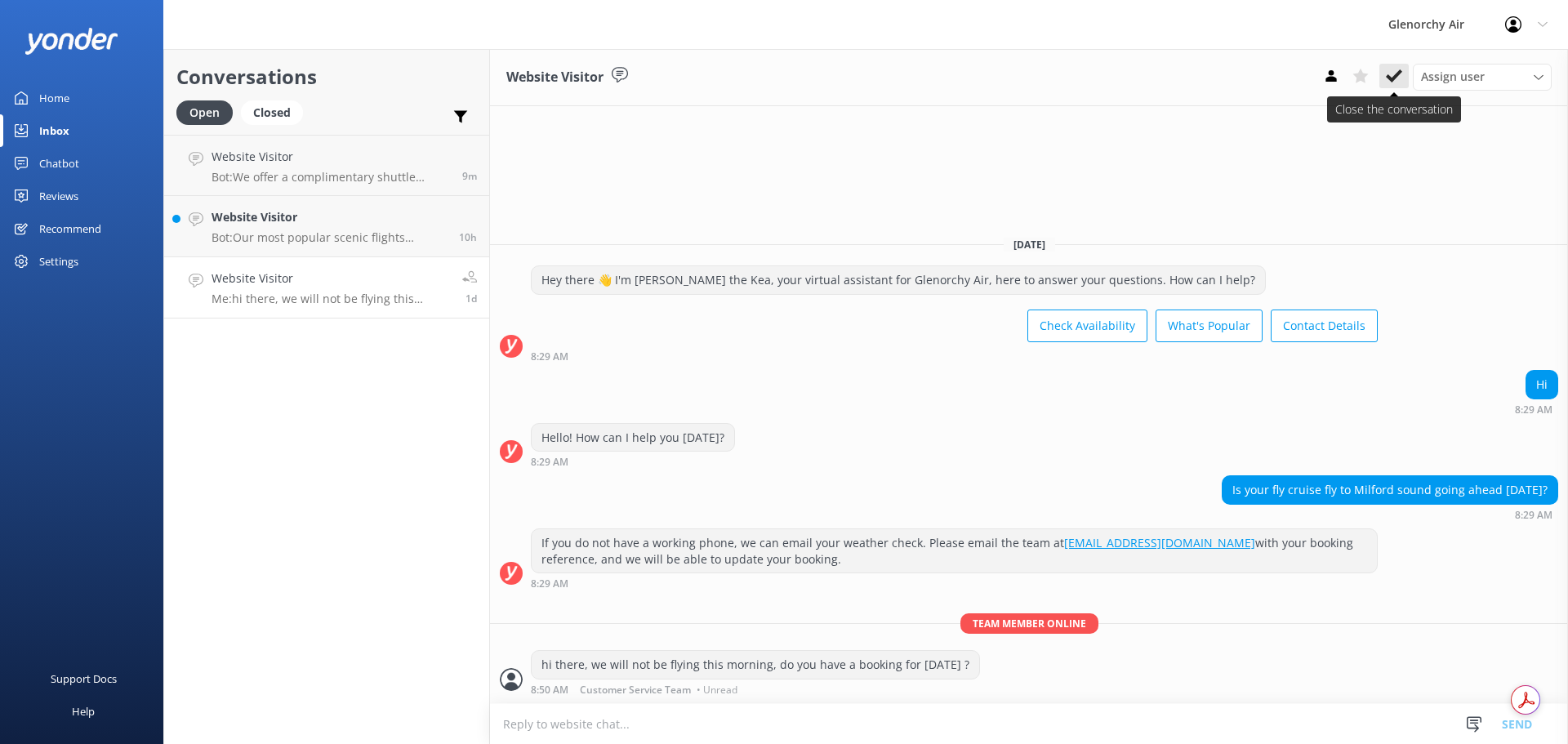
click at [1400, 73] on use at bounding box center [1394, 76] width 16 height 13
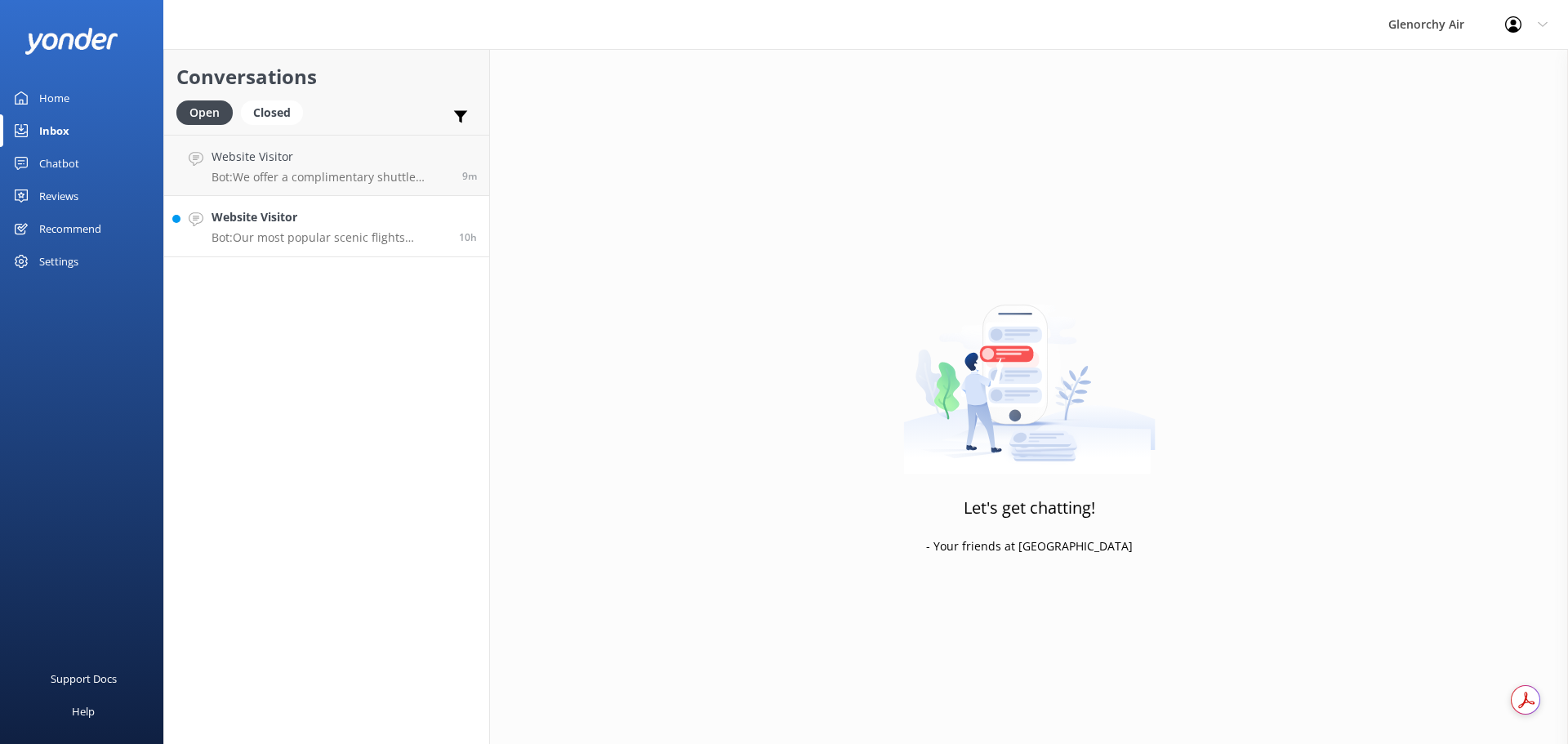
click at [269, 232] on p "Bot: Our most popular scenic flights include: - Milford Sound Fly | Cruise | Fl…" at bounding box center [329, 238] width 235 height 15
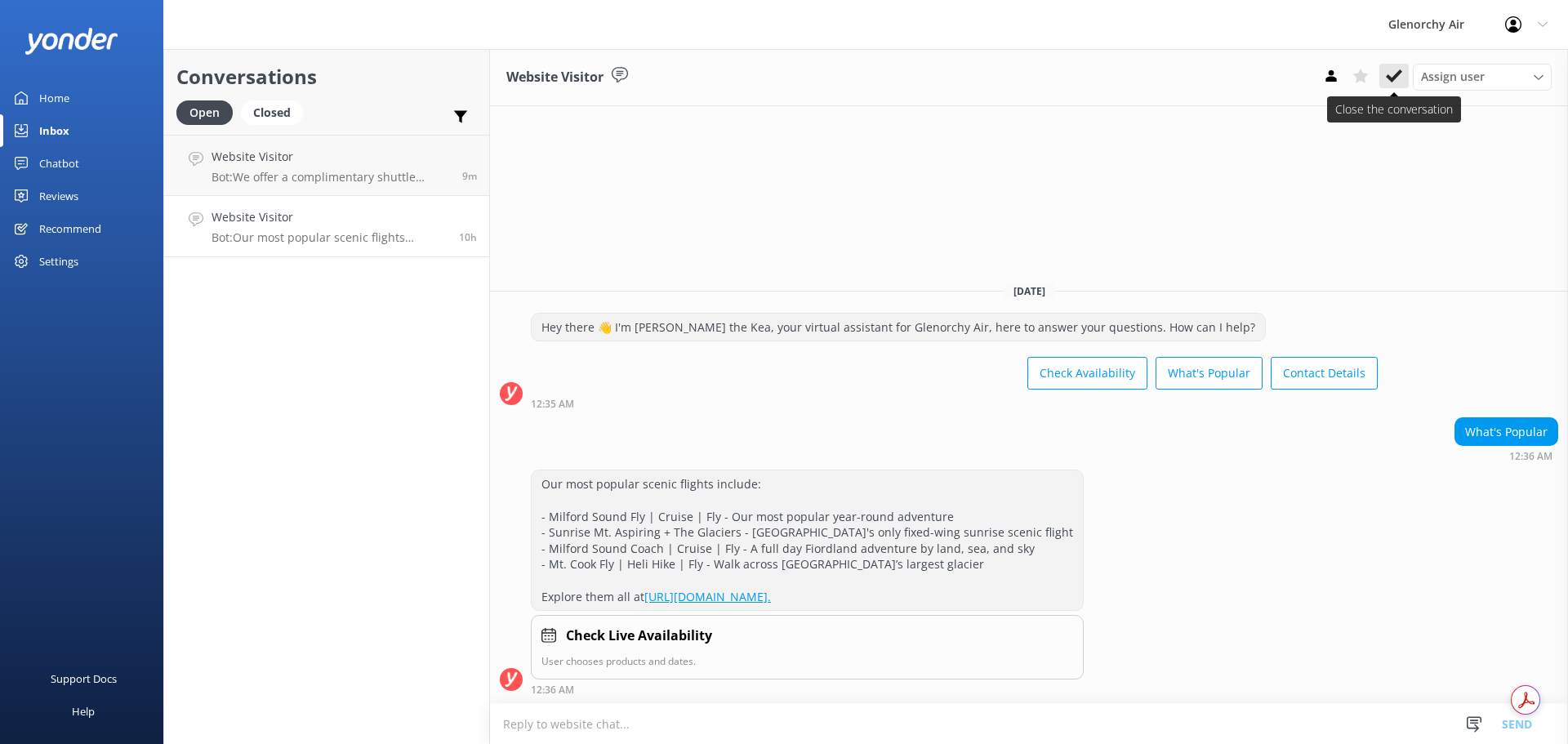
click at [1400, 69] on icon at bounding box center [1394, 76] width 16 height 16
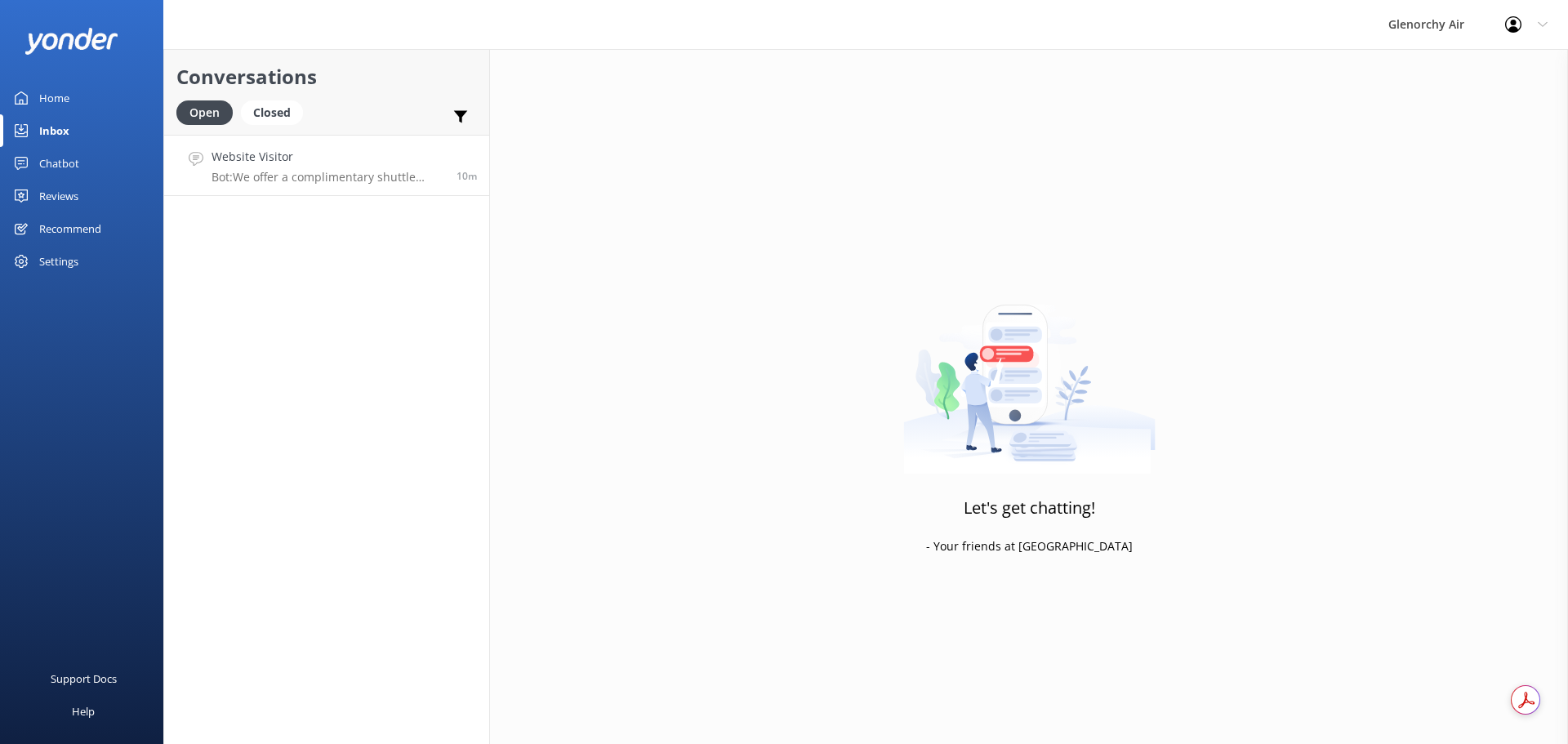
click at [266, 159] on h4 "Website Visitor" at bounding box center [328, 157] width 233 height 18
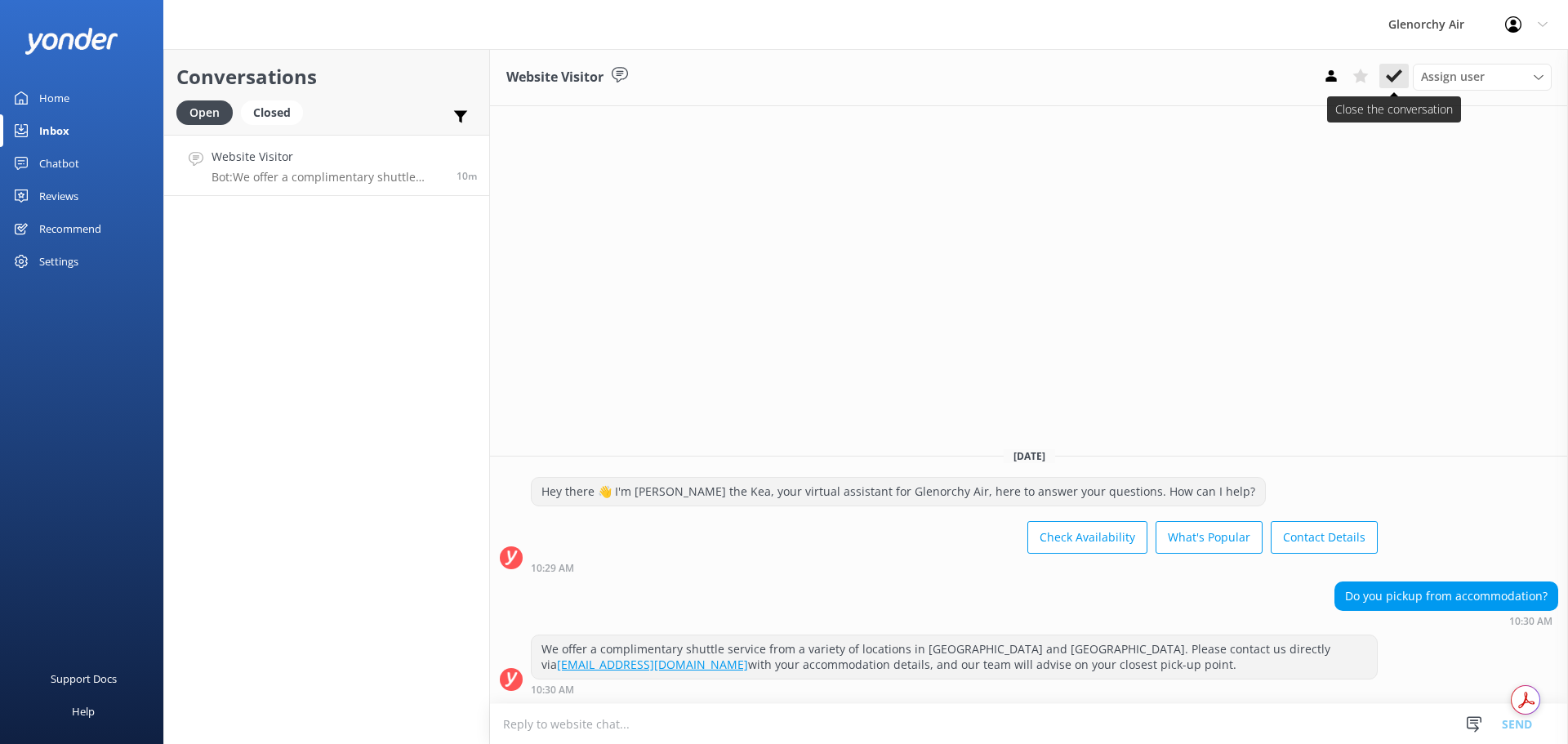
click at [1391, 80] on use at bounding box center [1394, 76] width 16 height 13
